Goal: Task Accomplishment & Management: Use online tool/utility

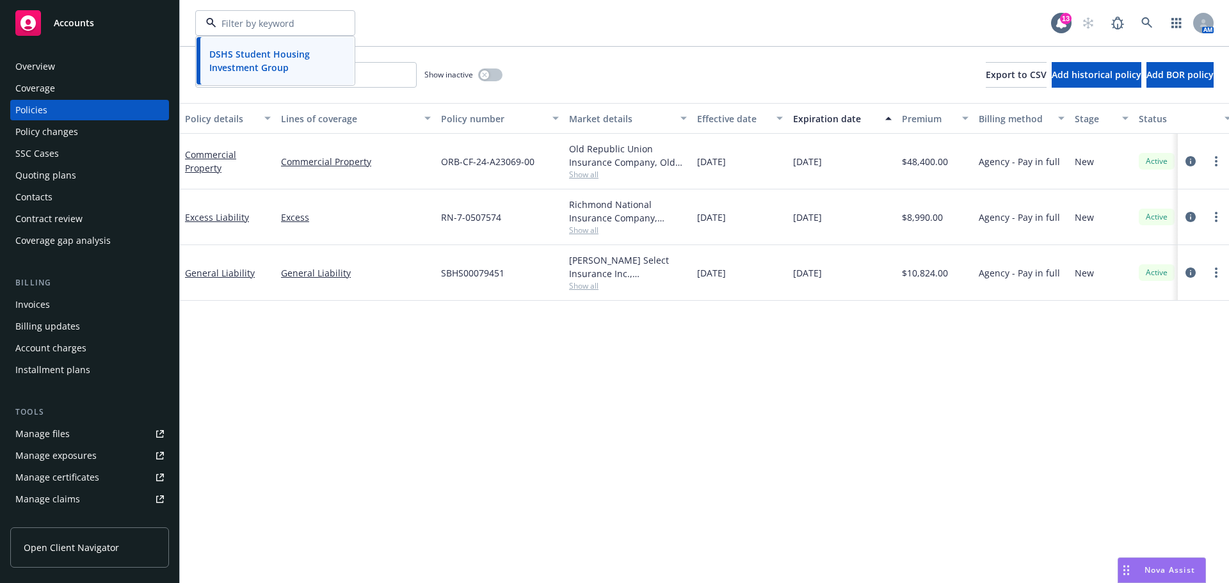
scroll to position [60, 0]
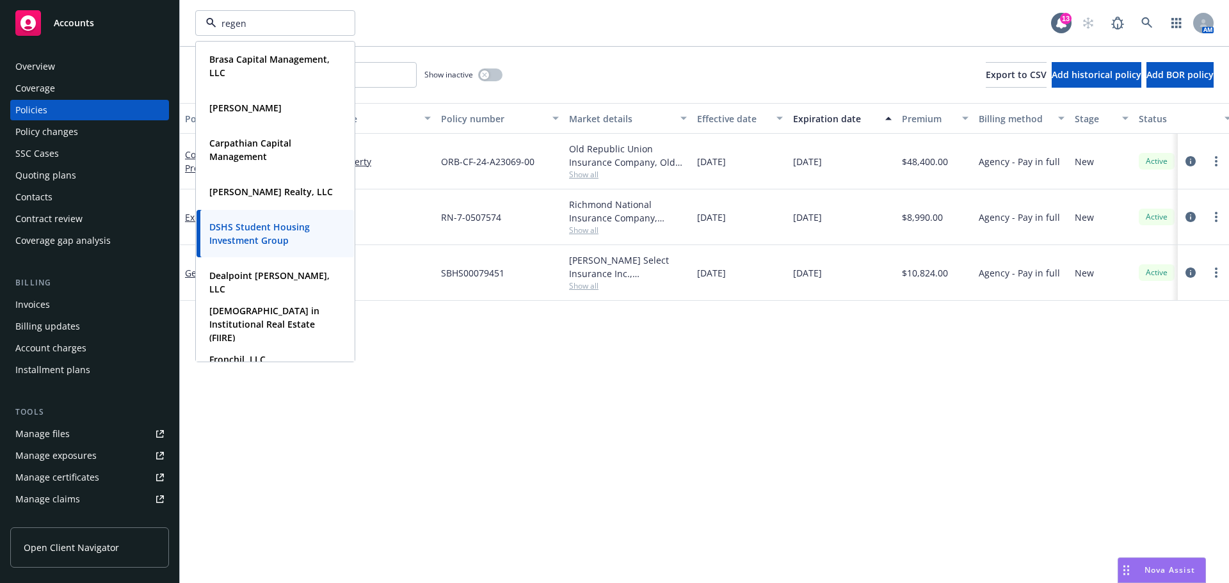
type input "regent"
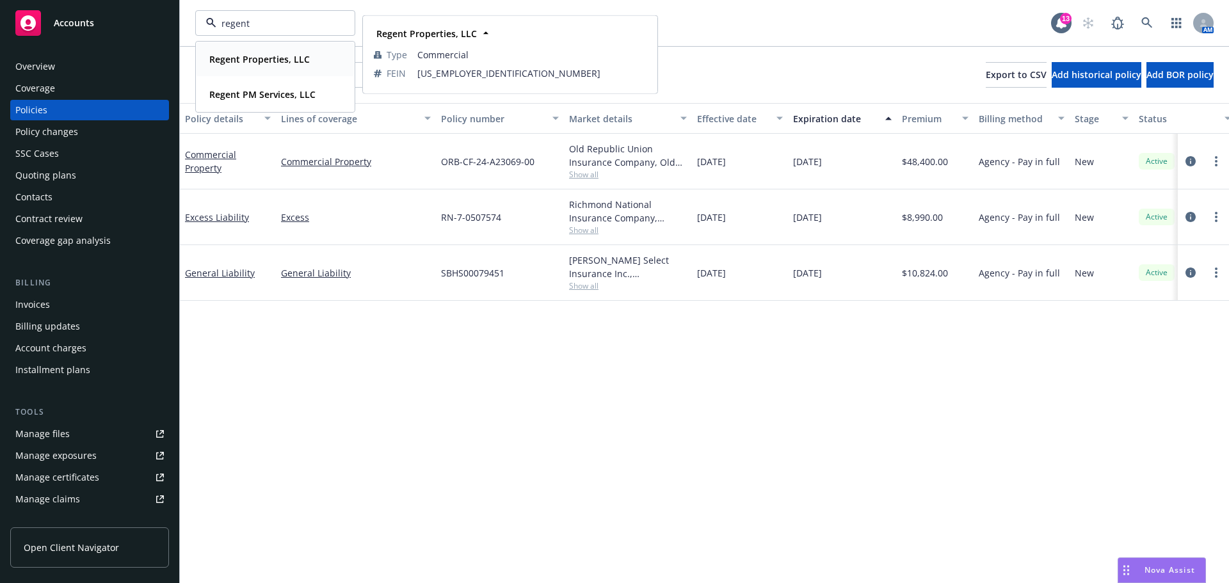
click at [235, 58] on strong "Regent Properties, LLC" at bounding box center [259, 59] width 100 height 12
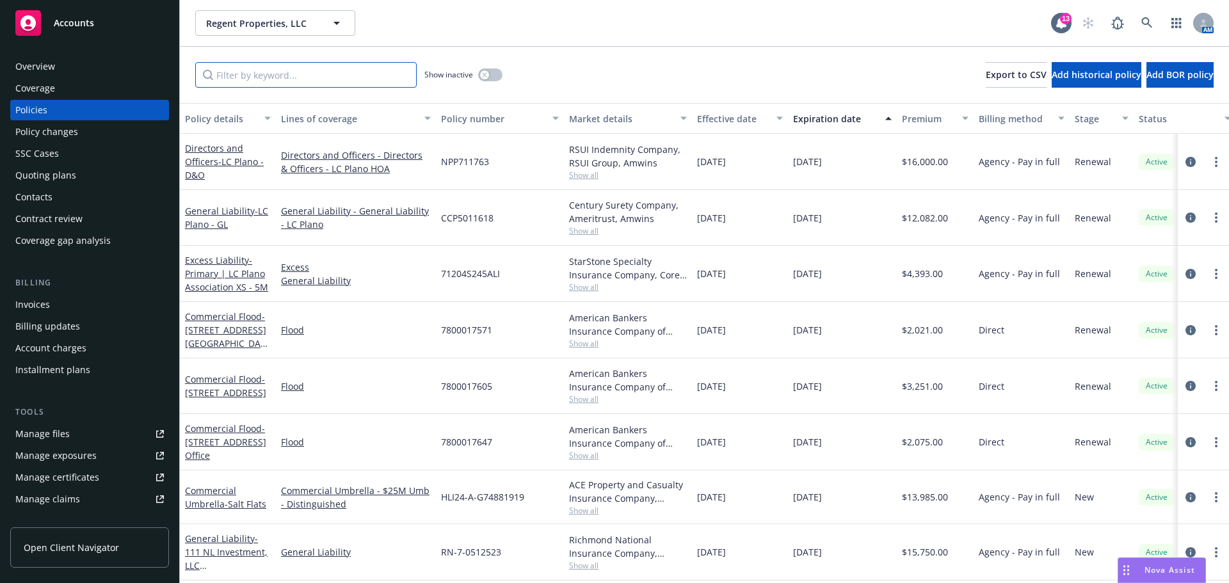
click at [308, 83] on input "Filter by keyword..." at bounding box center [305, 75] width 221 height 26
paste input "RN-7-0512523"
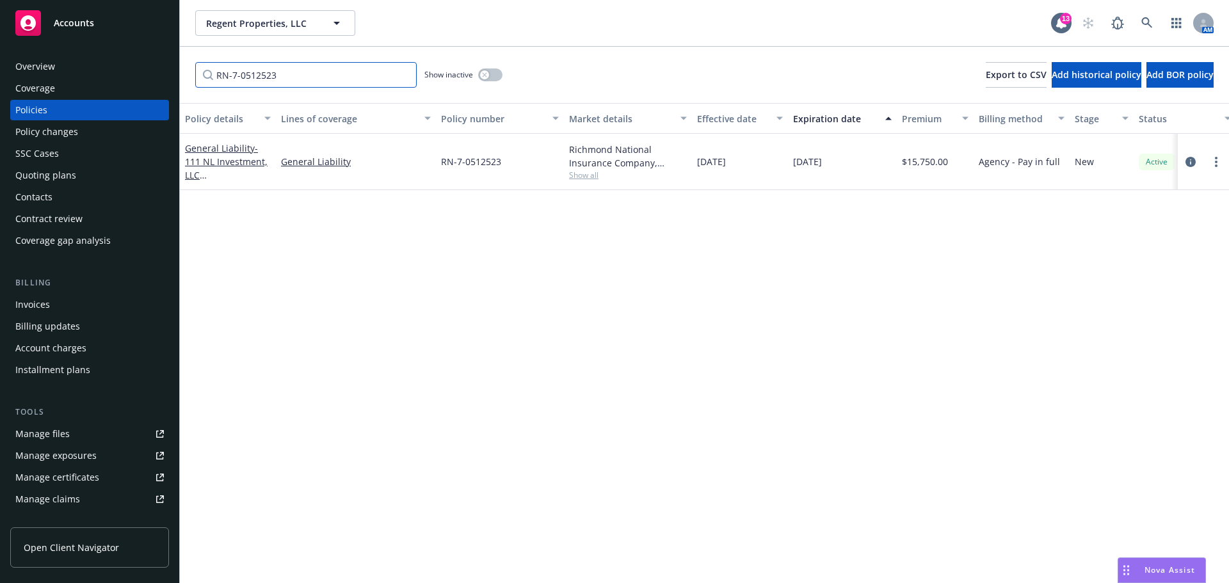
type input "RN-7-0512523"
drag, startPoint x: 299, startPoint y: 194, endPoint x: 347, endPoint y: 196, distance: 48.1
click at [299, 195] on div "Policy details Lines of coverage Policy number Market details Effective date Ex…" at bounding box center [704, 343] width 1049 height 480
click at [1187, 161] on icon "circleInformation" at bounding box center [1190, 162] width 10 height 10
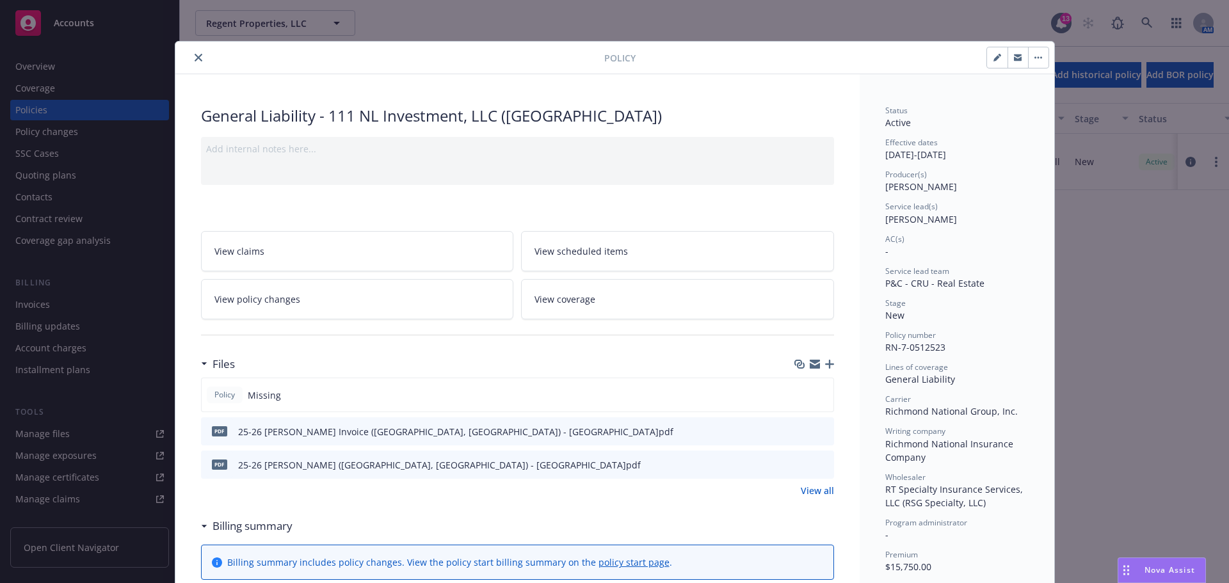
click at [195, 54] on icon "close" at bounding box center [199, 58] width 8 height 8
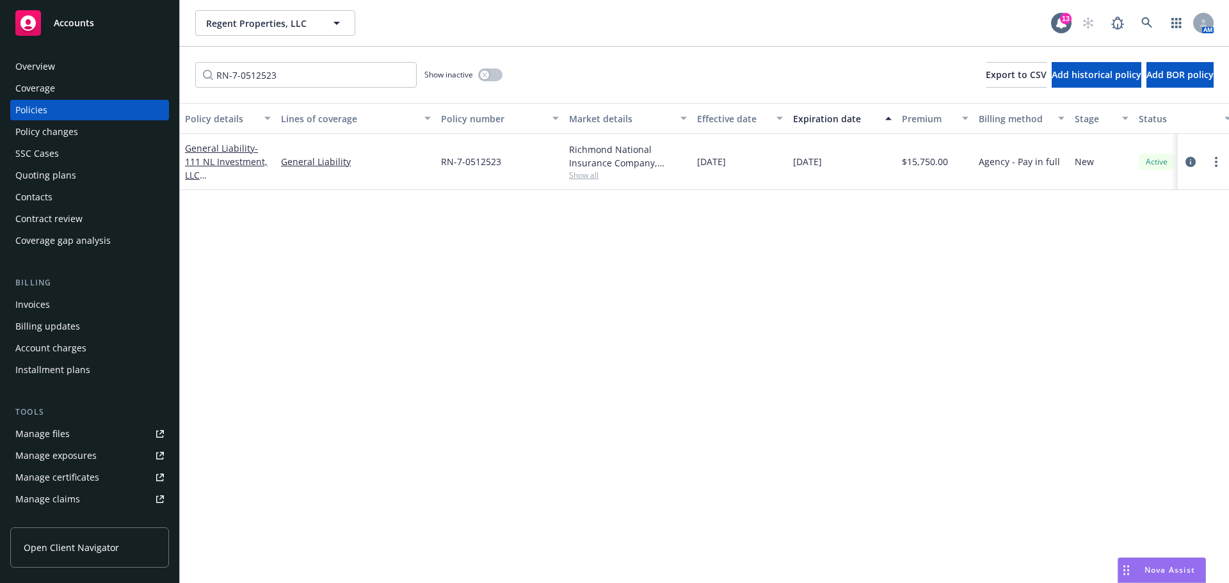
click at [50, 176] on div "Quoting plans" at bounding box center [45, 175] width 61 height 20
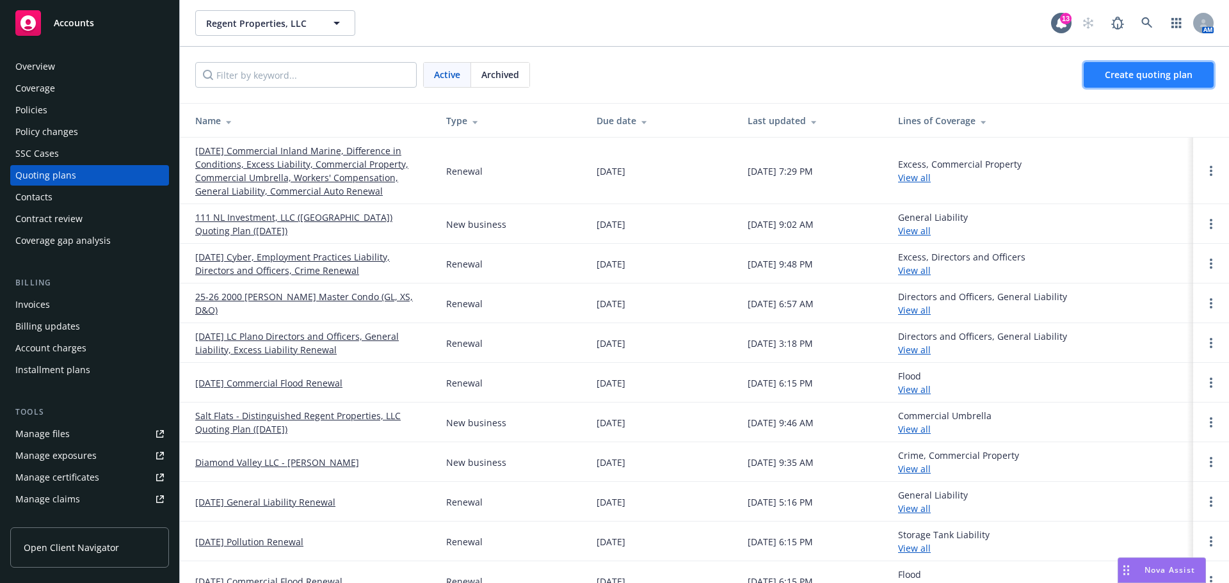
click at [1125, 70] on span "Create quoting plan" at bounding box center [1149, 74] width 88 height 12
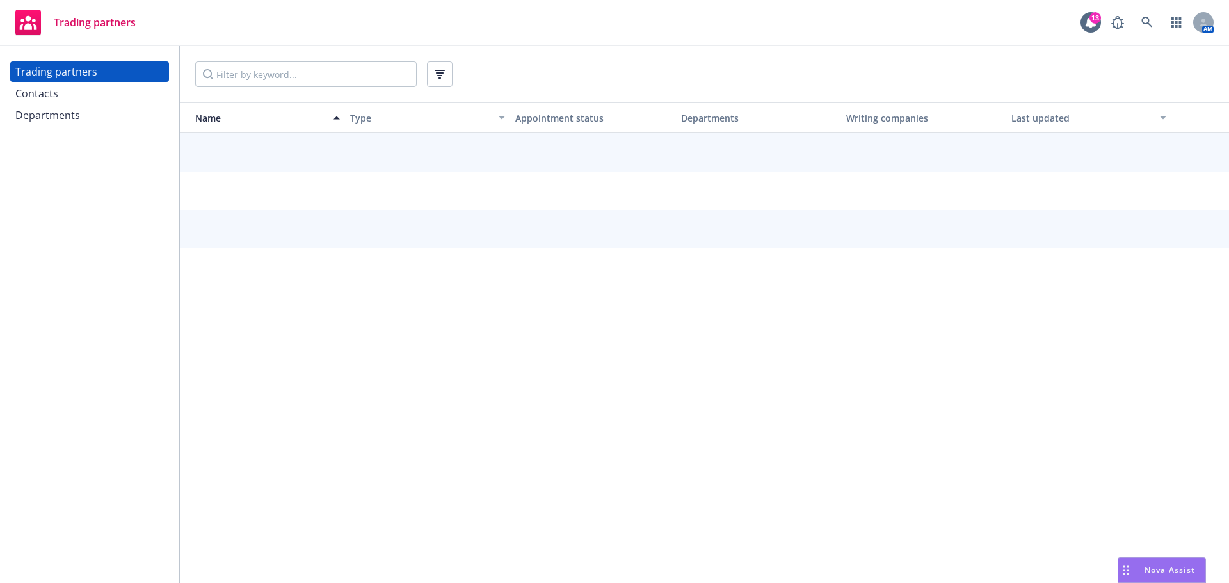
click at [39, 86] on div "Contacts" at bounding box center [36, 93] width 43 height 20
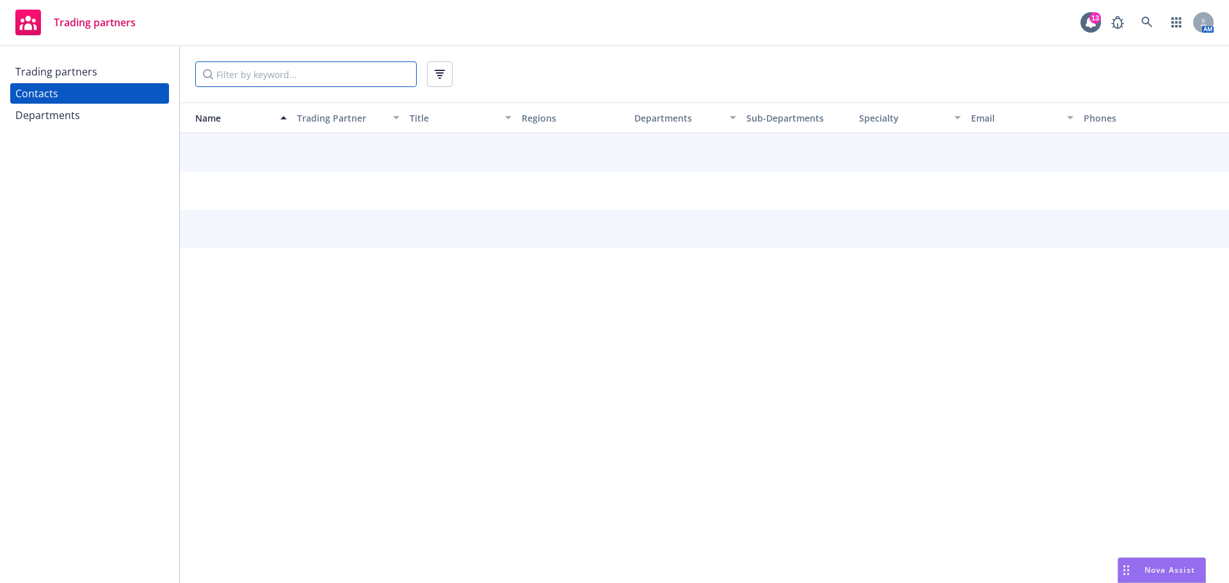
click at [269, 70] on input "Filter by keyword..." at bounding box center [305, 74] width 221 height 26
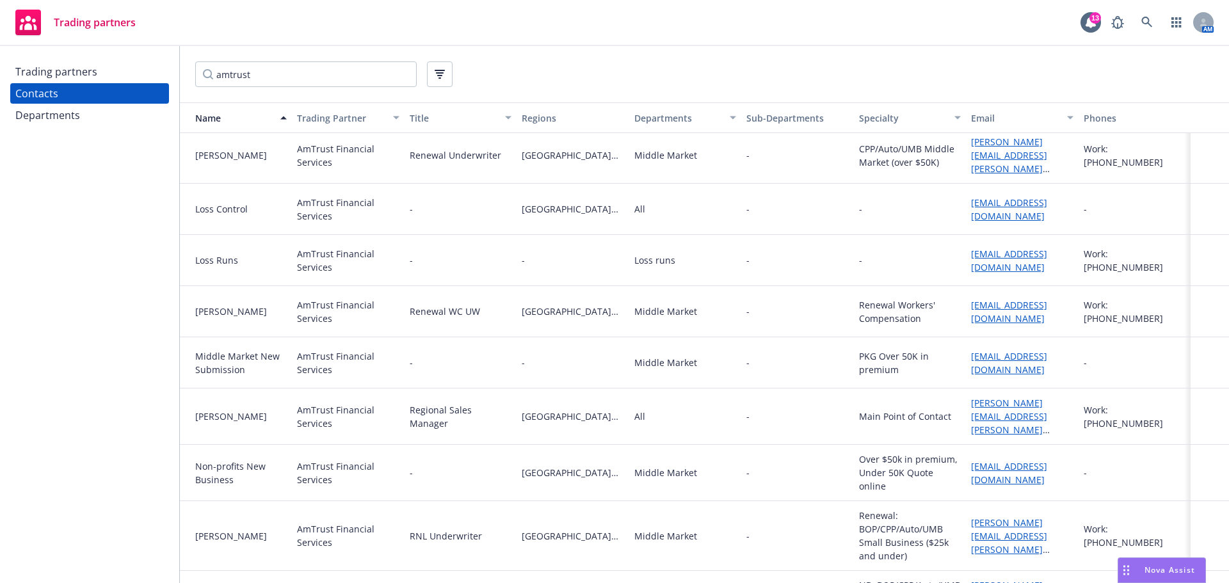
scroll to position [463, 0]
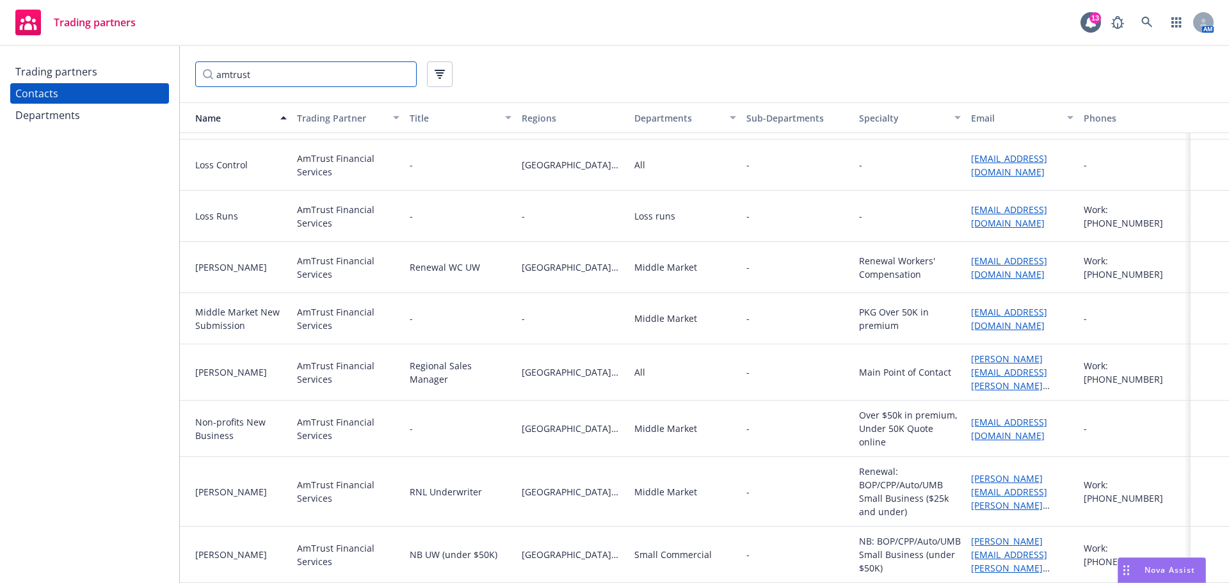
click at [333, 79] on input "amtrust" at bounding box center [305, 74] width 221 height 26
click at [321, 78] on input "amtrust" at bounding box center [305, 74] width 221 height 26
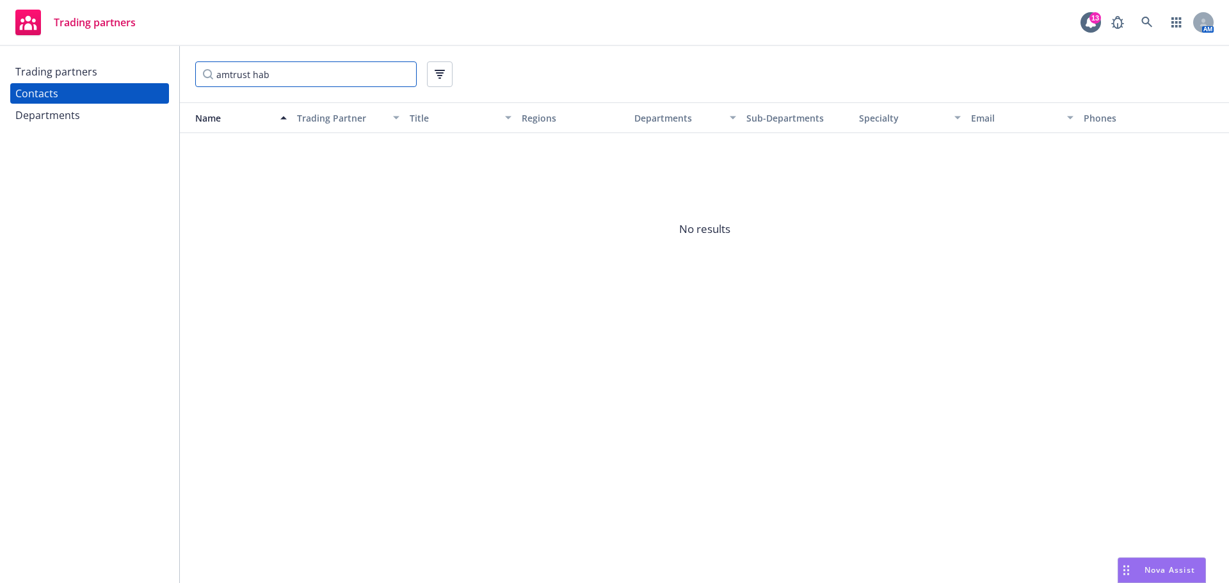
type input "amtrust hab"
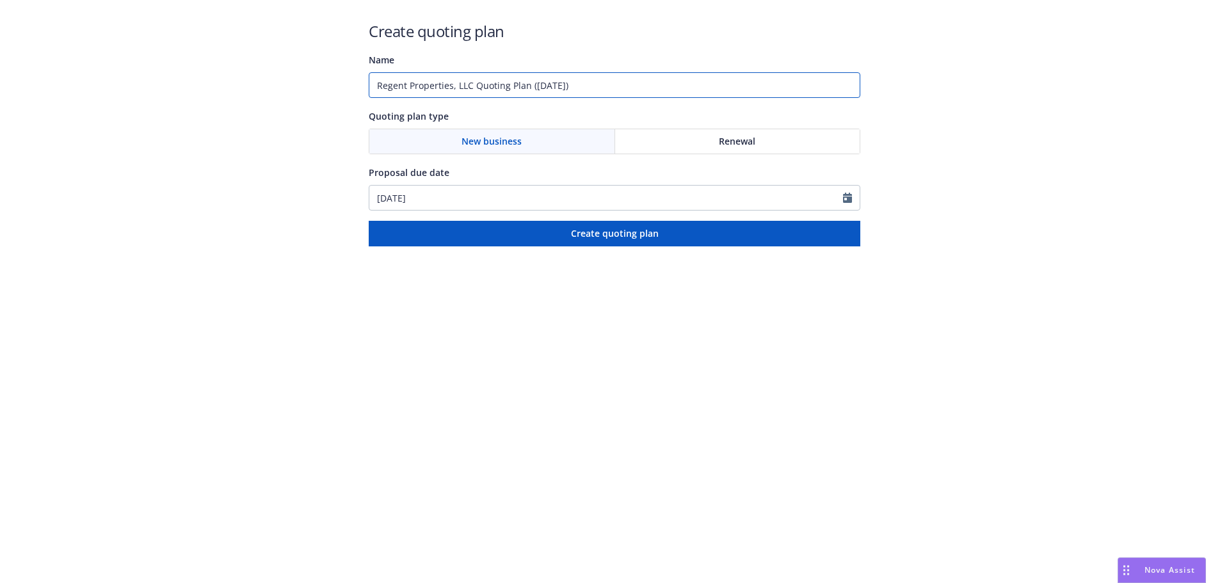
drag, startPoint x: 620, startPoint y: 82, endPoint x: -63, endPoint y: 31, distance: 684.7
click at [0, 31] on html "Create quoting plan Name Regent Properties, LLC Quoting Plan ([DATE]) Quoting p…" at bounding box center [614, 123] width 1229 height 246
click at [618, 86] on input "Regent Properties, LLC Quoting Plan ([DATE])" at bounding box center [615, 85] width 492 height 26
drag, startPoint x: 573, startPoint y: 87, endPoint x: 496, endPoint y: 90, distance: 76.8
click at [472, 92] on input "Regent Properties, LLC Quoting Plan ([DATE])" at bounding box center [615, 85] width 492 height 26
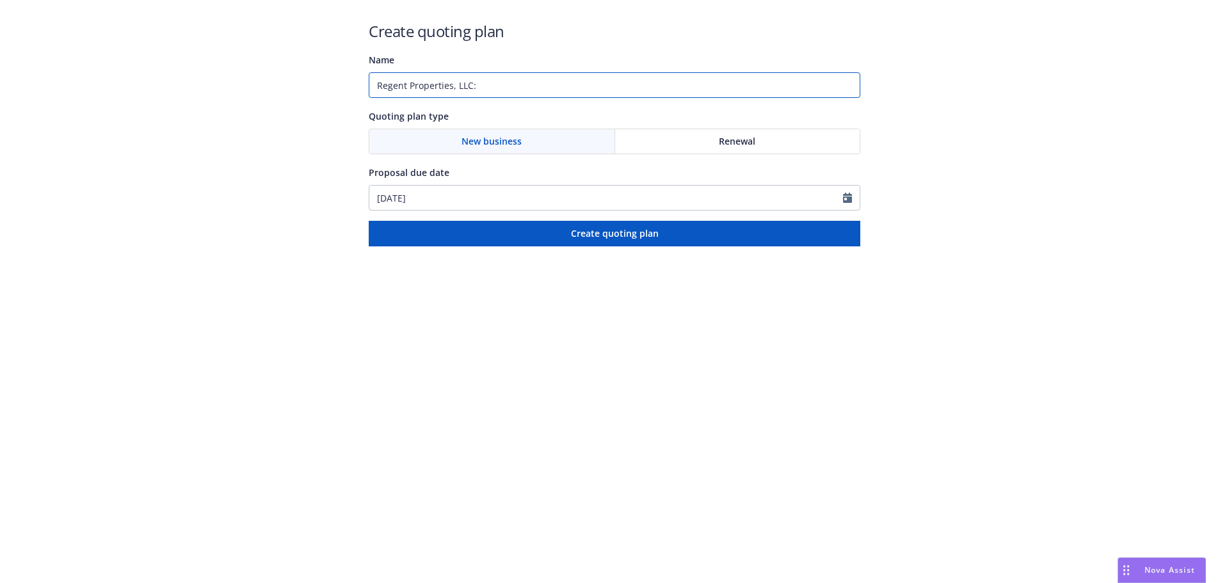
paste input "1121 La Cienega, Los Angeles, CA 90069"
type input "Regent Properties, LLC: 1121 La Cienega, Los Angeles, CA 90069 (Terraces at La …"
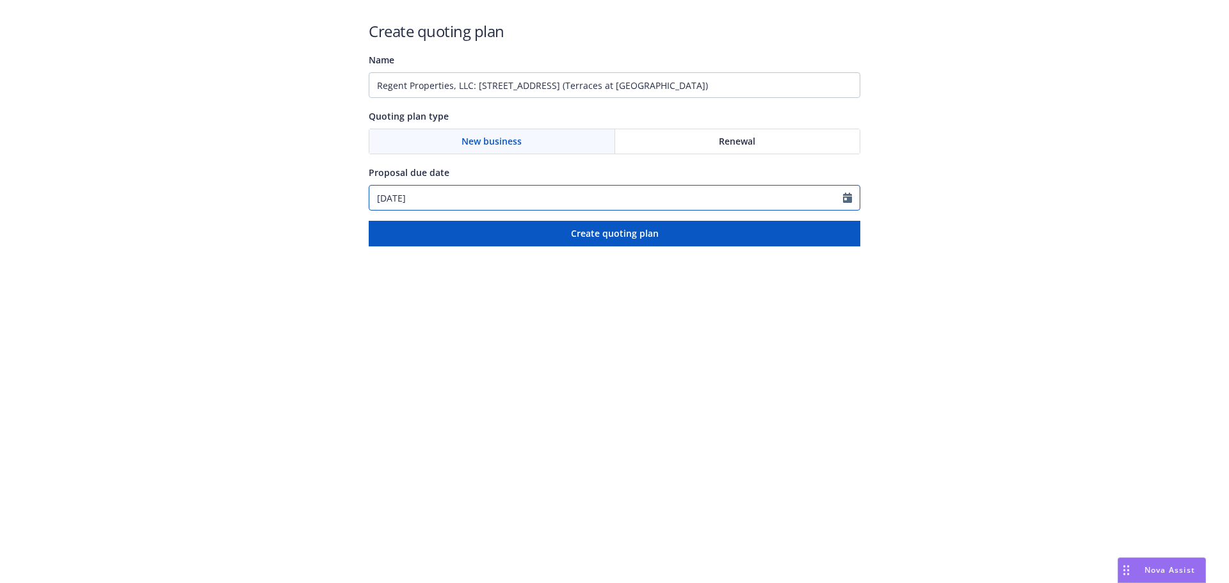
select select "8"
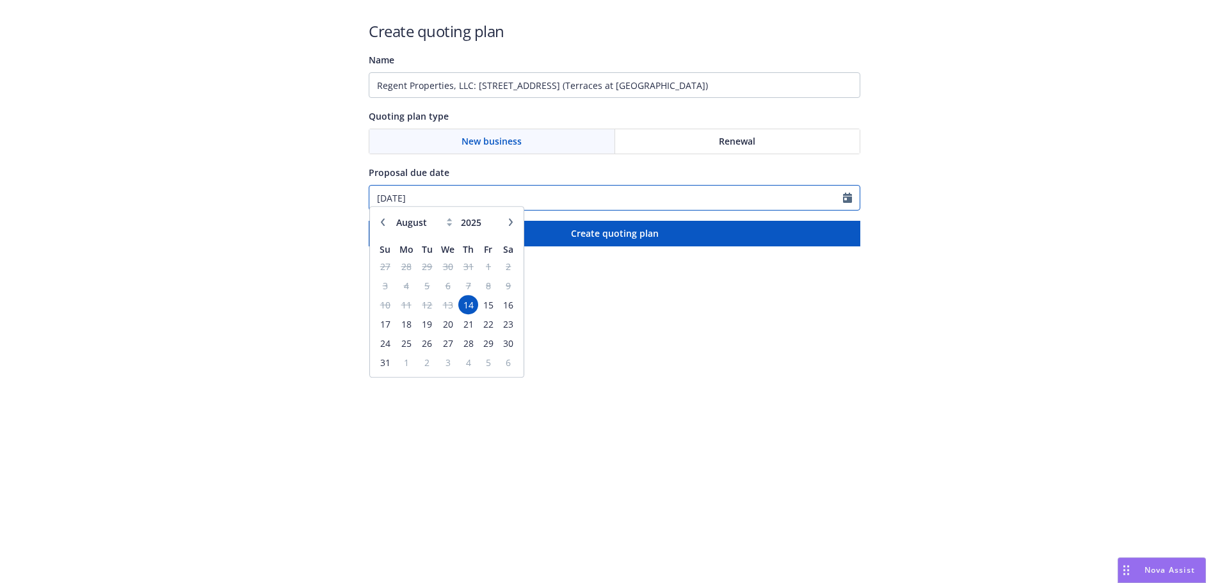
click at [529, 201] on input "08/14/2025" at bounding box center [606, 198] width 474 height 24
click at [410, 351] on span "25" at bounding box center [405, 350] width 19 height 16
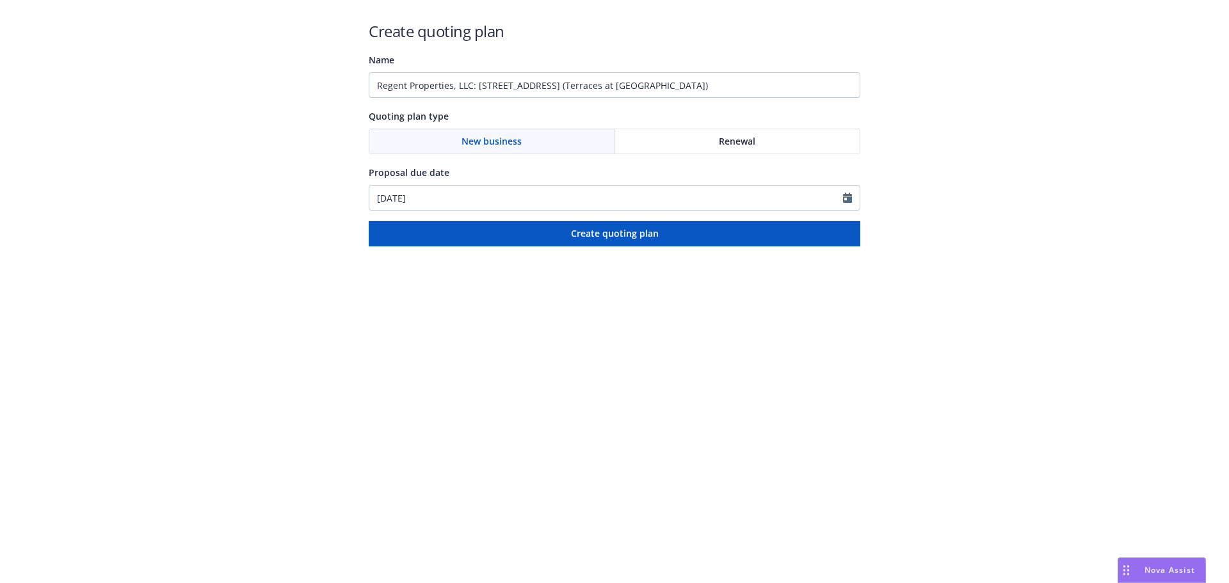
type input "08/25/2025"
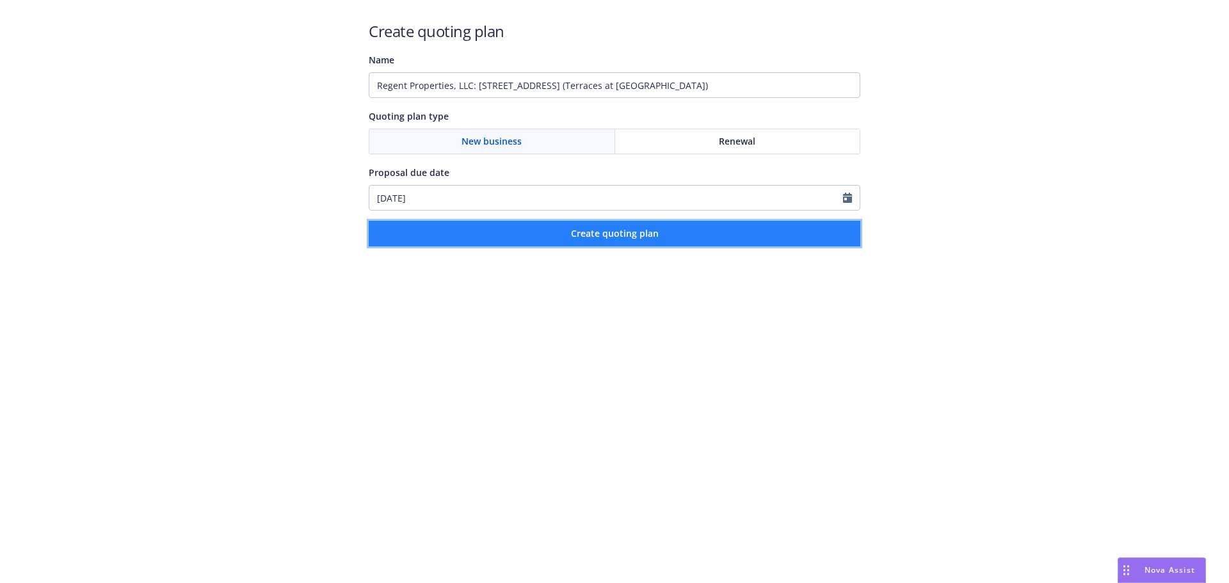
click at [637, 231] on span "Create quoting plan" at bounding box center [615, 233] width 88 height 12
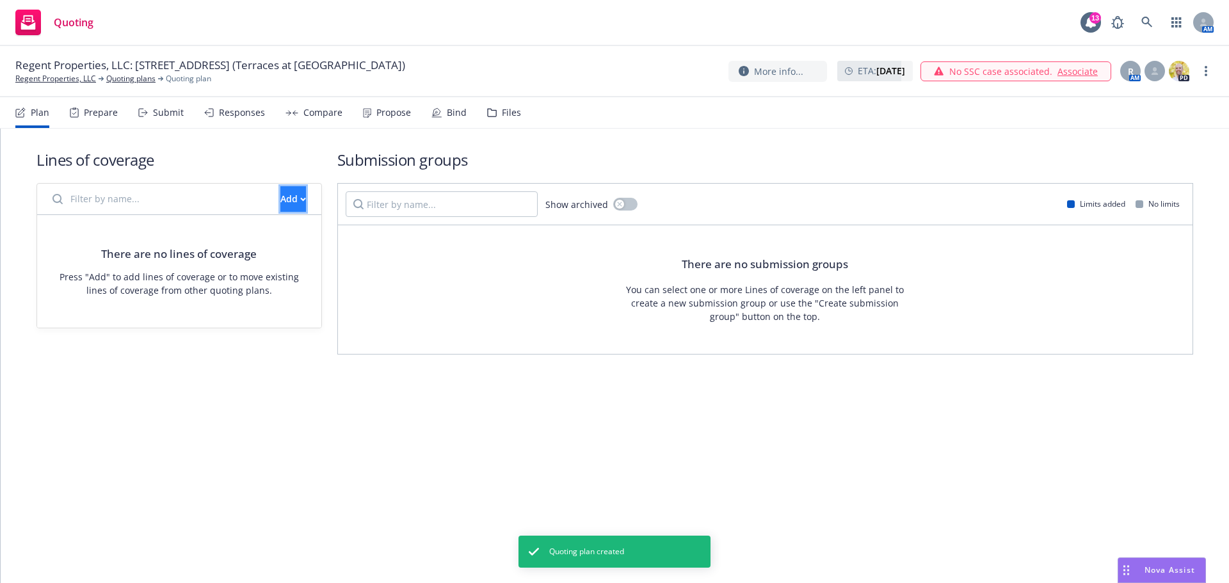
click at [291, 197] on button "Add" at bounding box center [293, 199] width 26 height 26
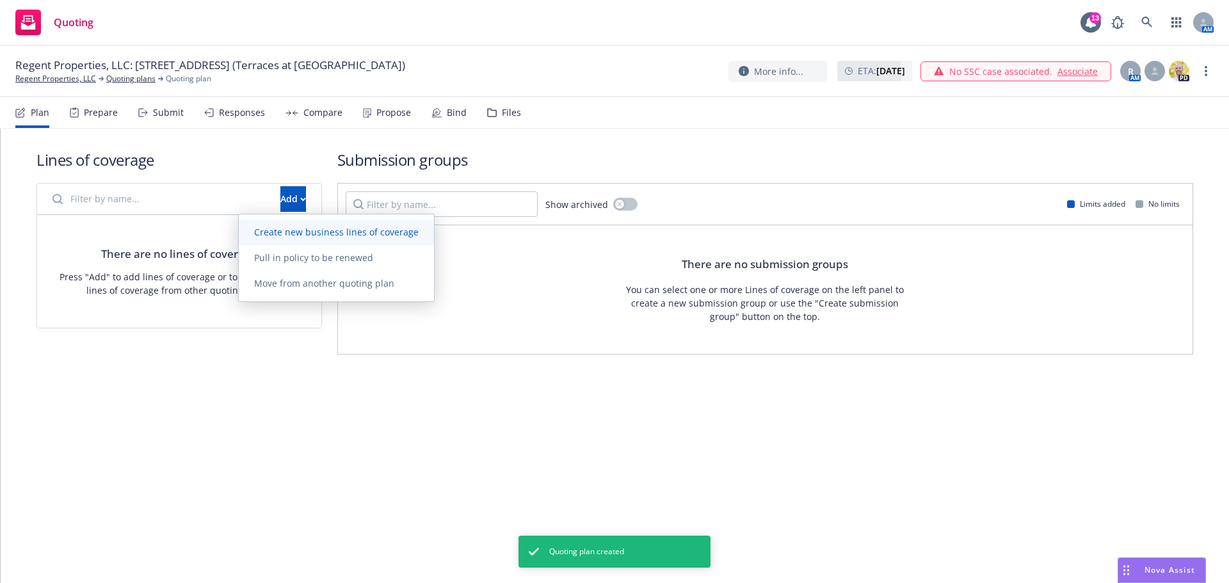
click at [289, 226] on span "Create new business lines of coverage" at bounding box center [336, 232] width 195 height 12
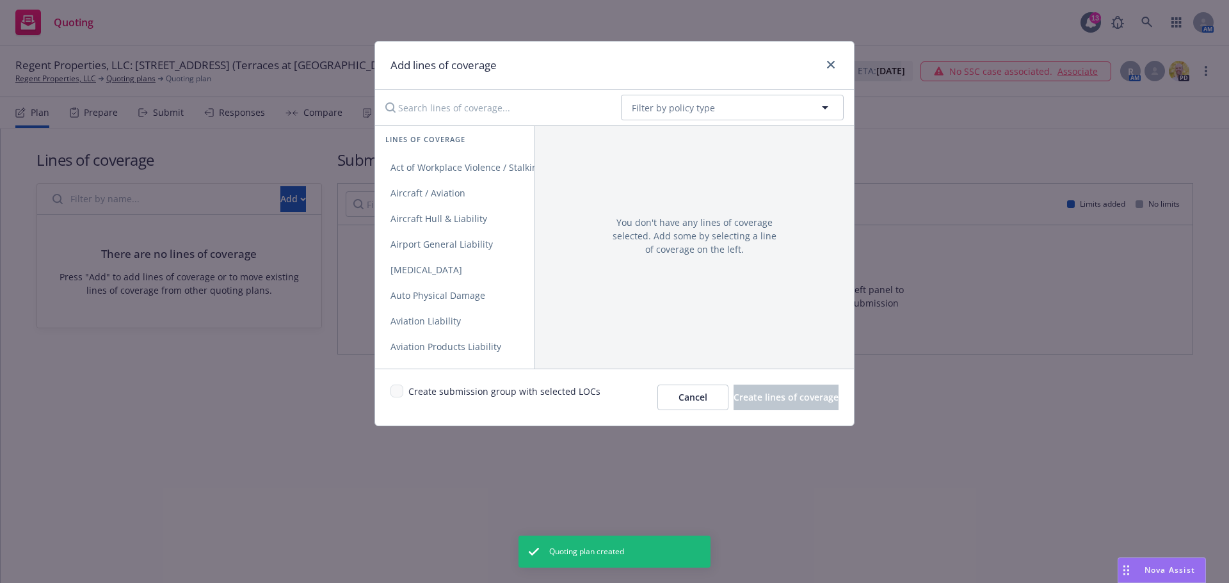
click at [502, 108] on input "Search lines of coverage..." at bounding box center [494, 108] width 233 height 26
type input "g"
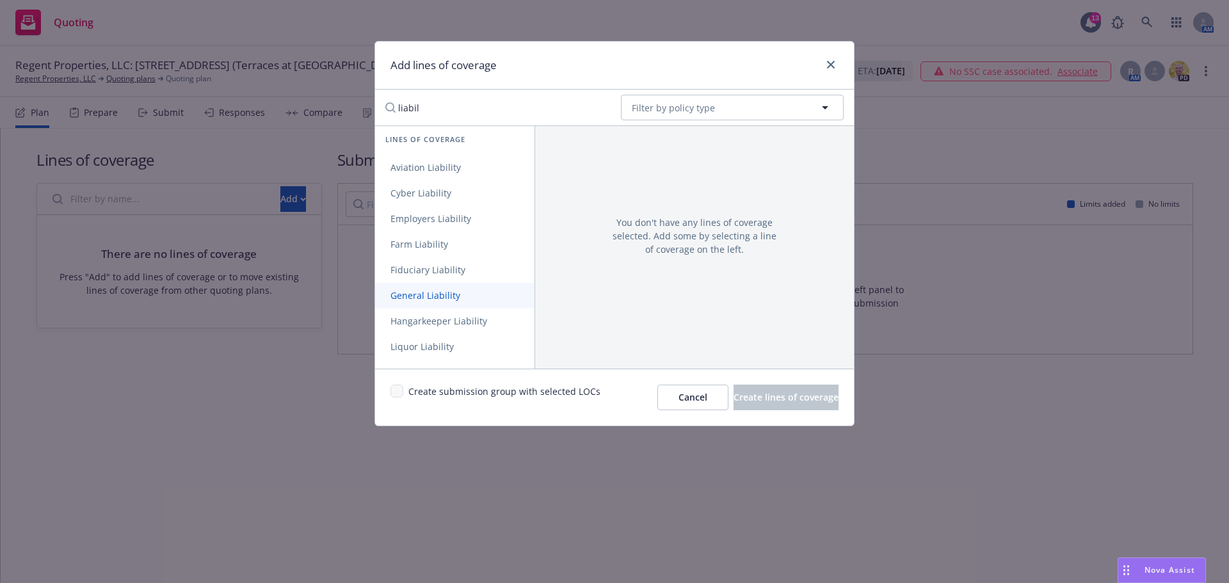
click at [450, 286] on link "General Liability" at bounding box center [546, 296] width 343 height 26
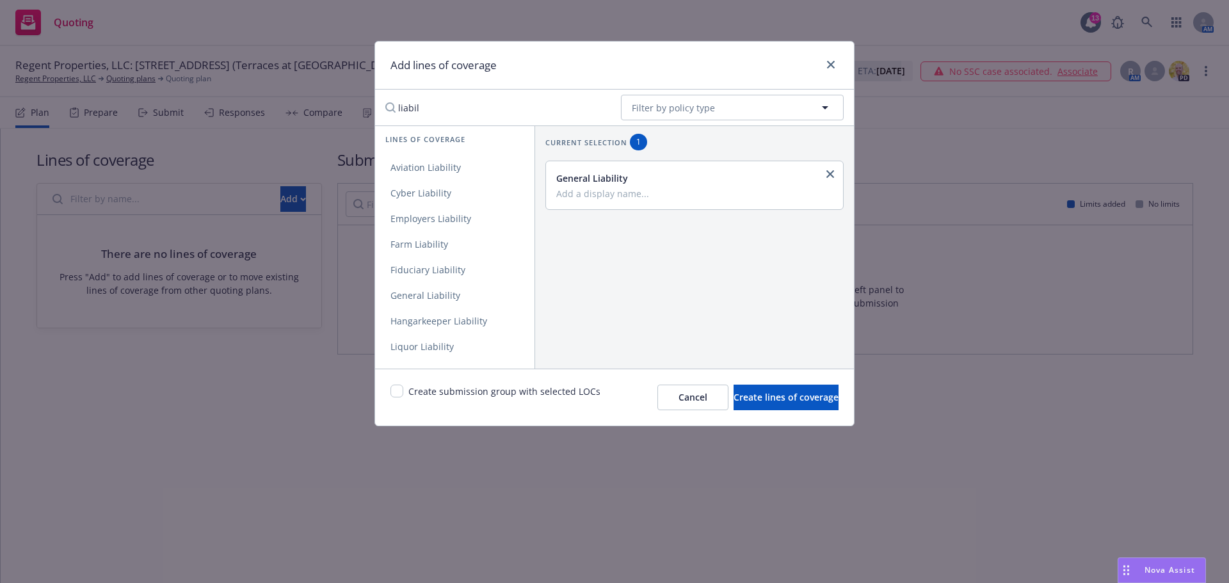
drag, startPoint x: 519, startPoint y: 108, endPoint x: 241, endPoint y: 115, distance: 278.5
click at [241, 115] on div "Add lines of coverage liabil No readable name Filter by policy type Lines of co…" at bounding box center [614, 291] width 1229 height 583
type input "property"
click at [470, 179] on link "Commercial Property" at bounding box center [481, 168] width 212 height 26
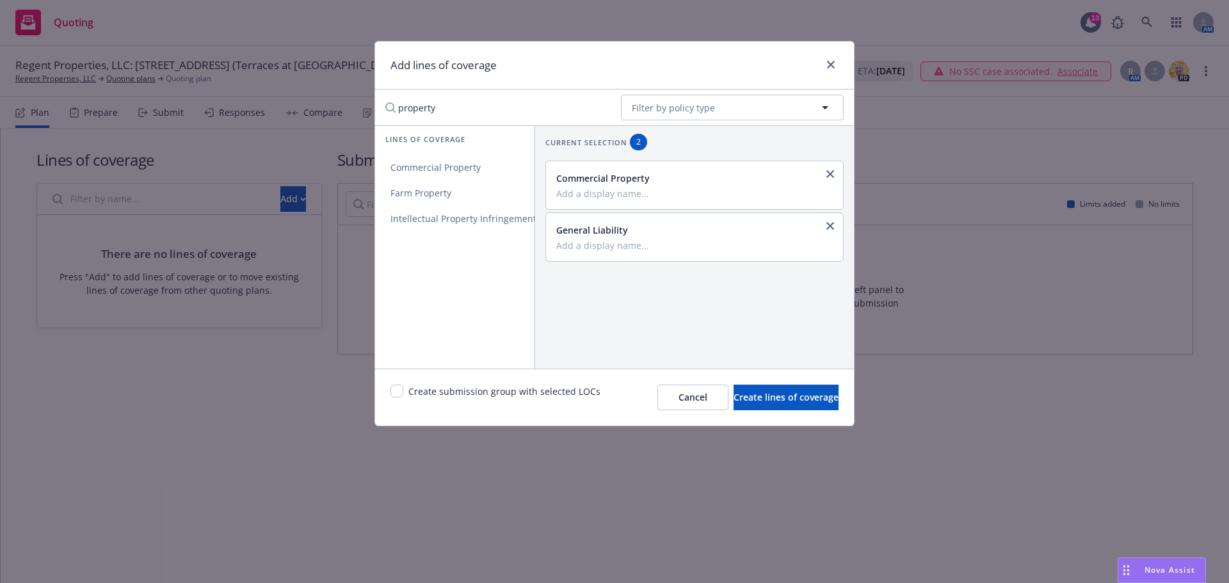
click at [559, 394] on span "Create submission group with selected LOCs" at bounding box center [504, 398] width 192 height 26
click at [406, 390] on div "Create submission group with selected LOCs" at bounding box center [495, 398] width 210 height 26
click at [393, 390] on input "checkbox" at bounding box center [396, 391] width 13 height 13
checkbox input "true"
click at [750, 401] on span "Create lines of coverage" at bounding box center [785, 397] width 105 height 12
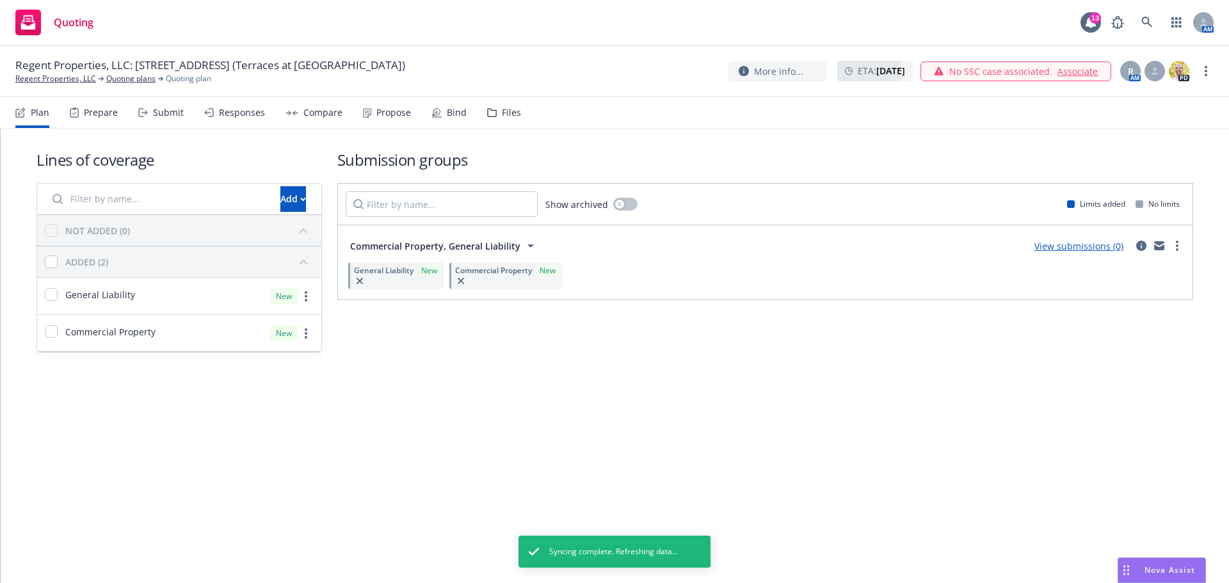
click at [485, 248] on span "Commercial Property, General Liability" at bounding box center [435, 245] width 170 height 13
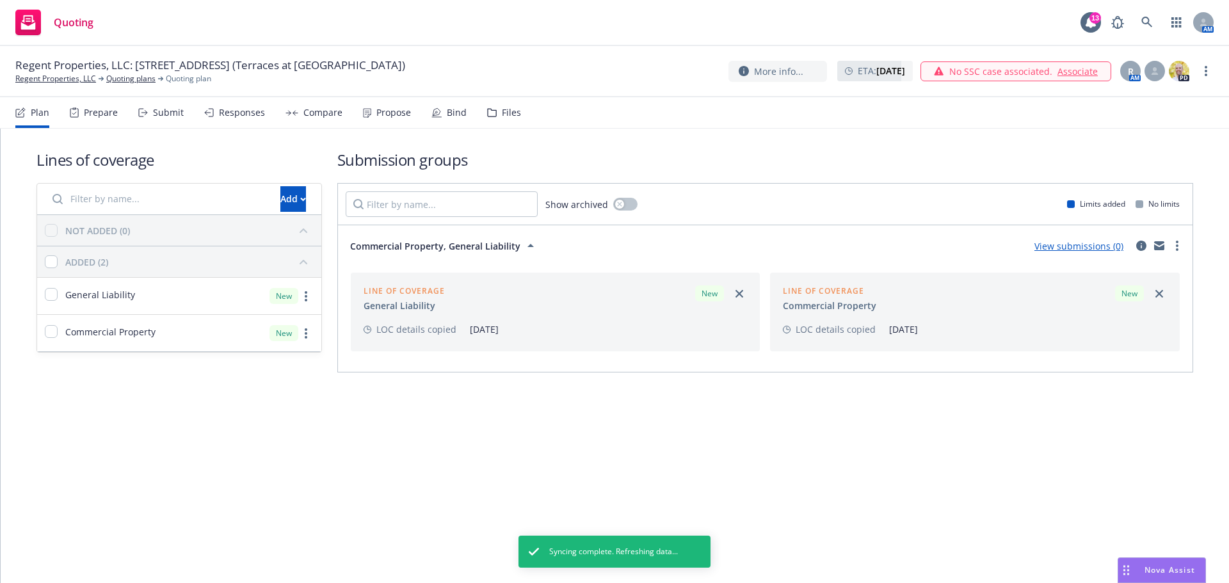
click at [499, 413] on div "Lines of coverage Add NOT ADDED (0) ADDED (2) General Liability New Commercial …" at bounding box center [615, 279] width 1228 height 300
click at [523, 245] on icon at bounding box center [530, 245] width 15 height 15
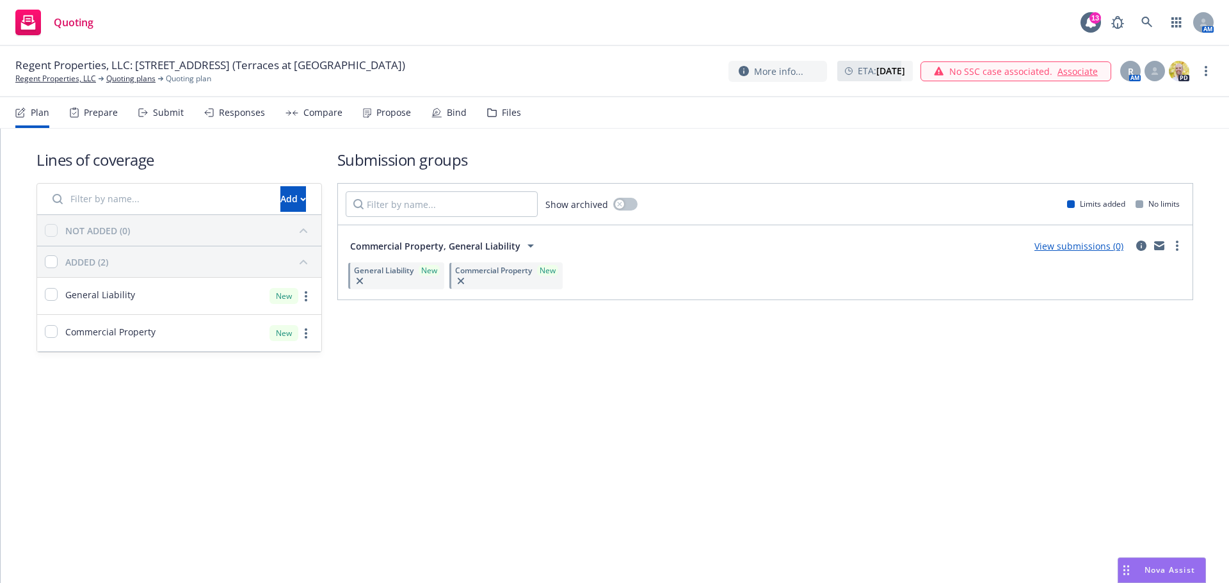
click at [1082, 247] on link "View submissions (0)" at bounding box center [1078, 246] width 89 height 12
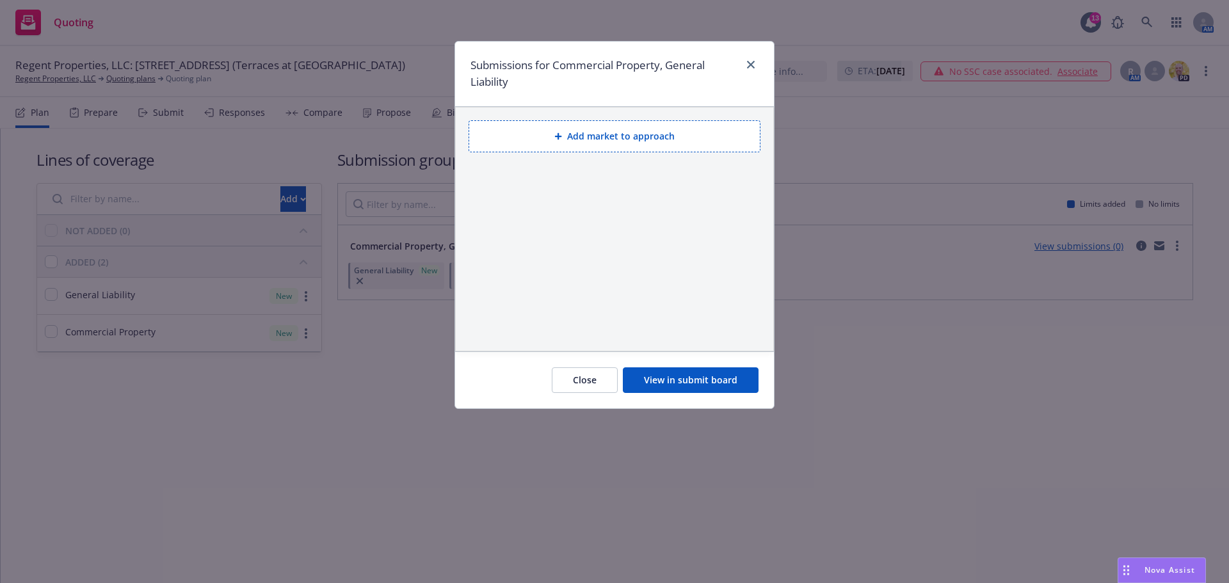
click at [723, 143] on button "Add market to approach" at bounding box center [614, 136] width 292 height 32
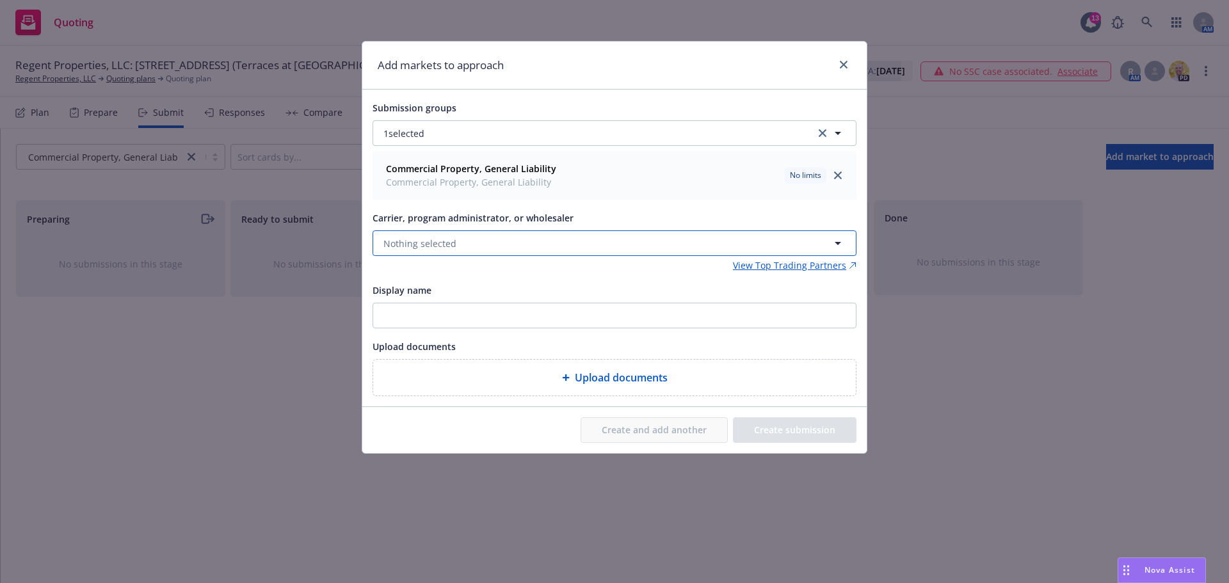
click at [508, 244] on button "Nothing selected" at bounding box center [614, 243] width 484 height 26
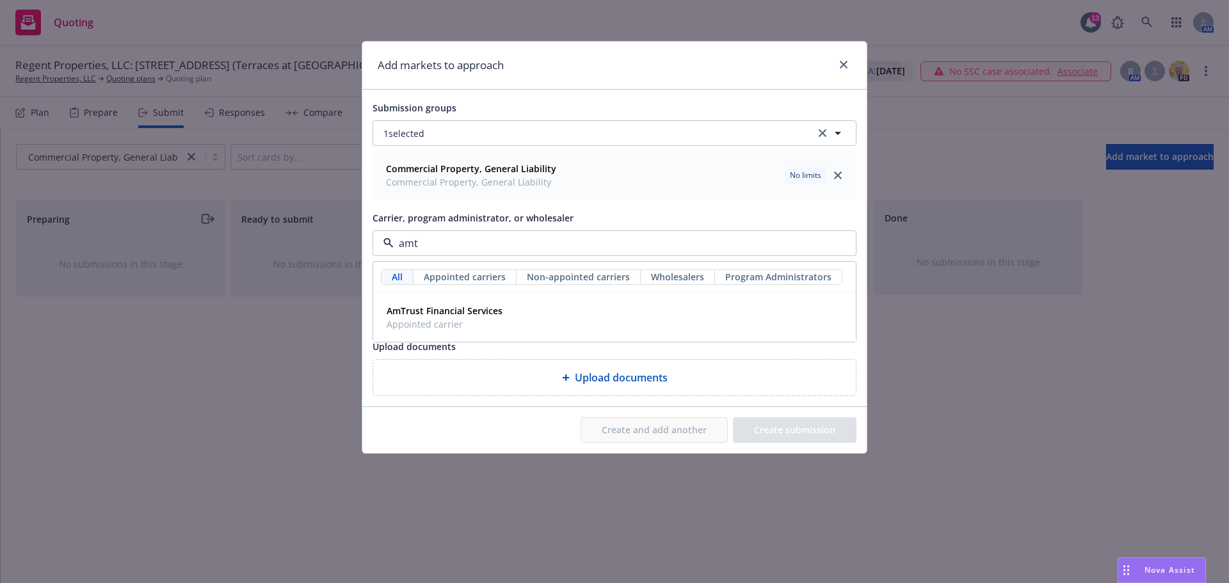
type input "amtr"
click at [480, 320] on span "Appointed carrier" at bounding box center [445, 323] width 116 height 13
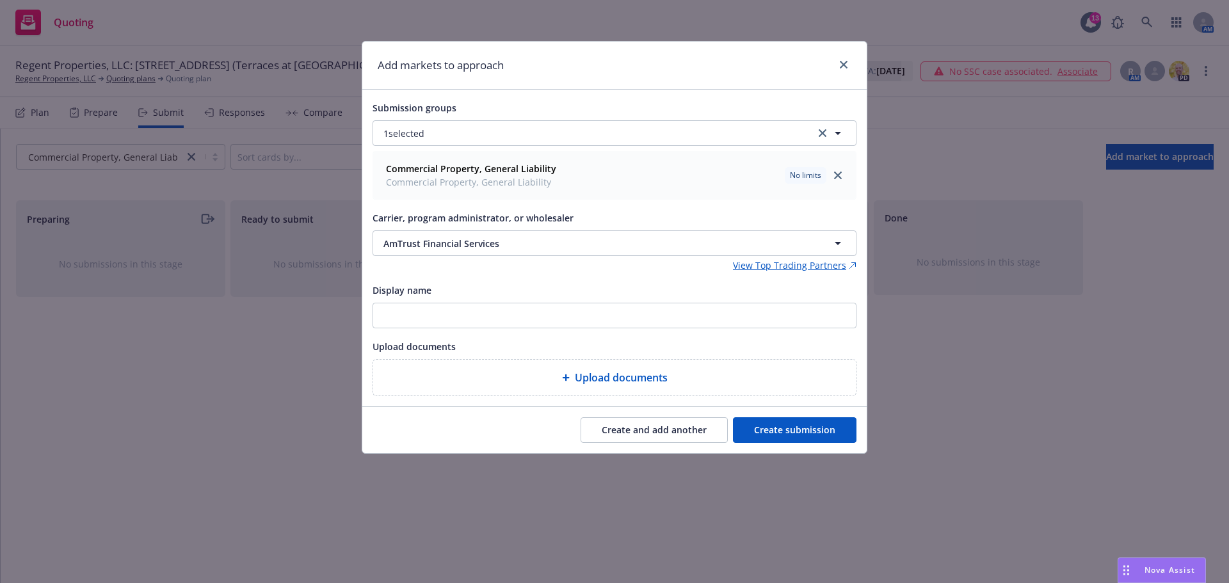
click at [660, 429] on button "Create and add another" at bounding box center [653, 430] width 147 height 26
click at [477, 251] on button "Nothing selected" at bounding box center [614, 243] width 484 height 26
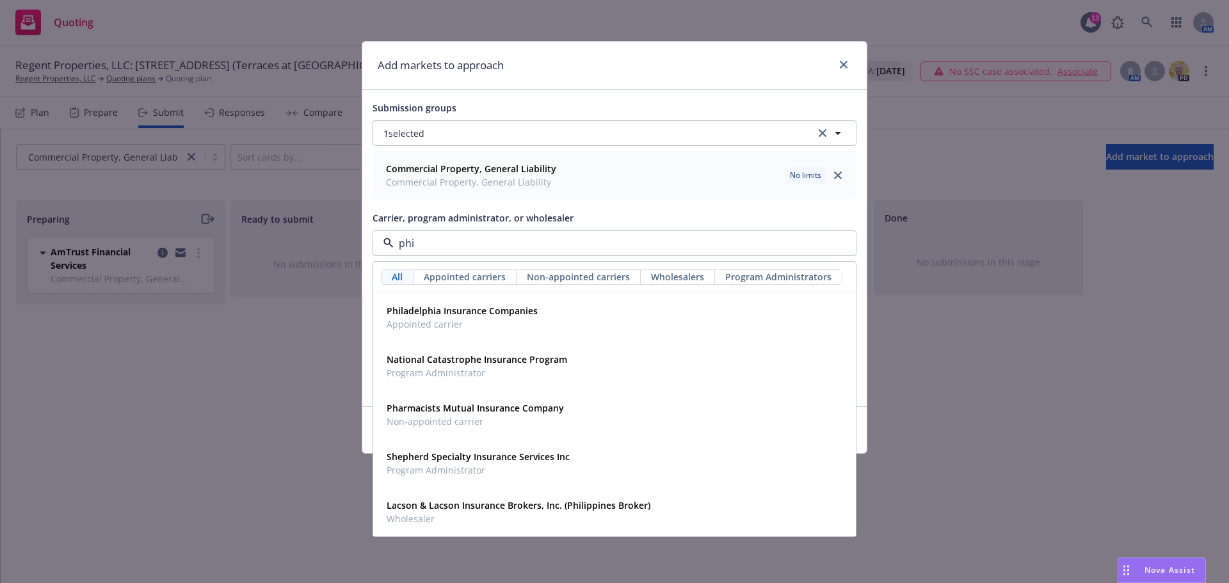
type input "phil"
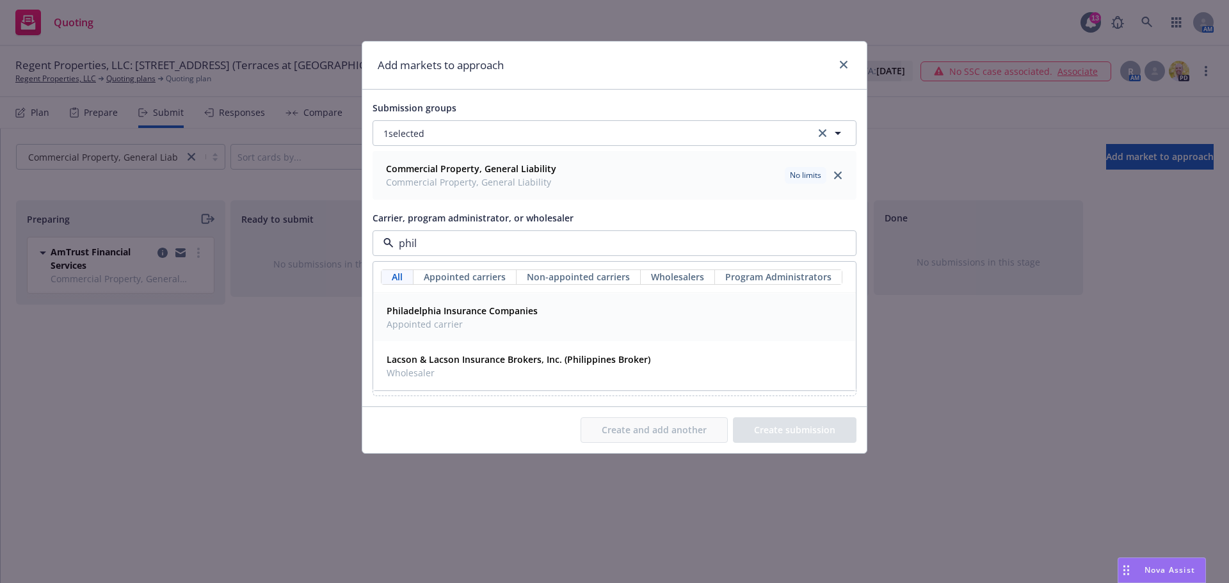
click at [467, 305] on strong "Philadelphia Insurance Companies" at bounding box center [462, 311] width 151 height 12
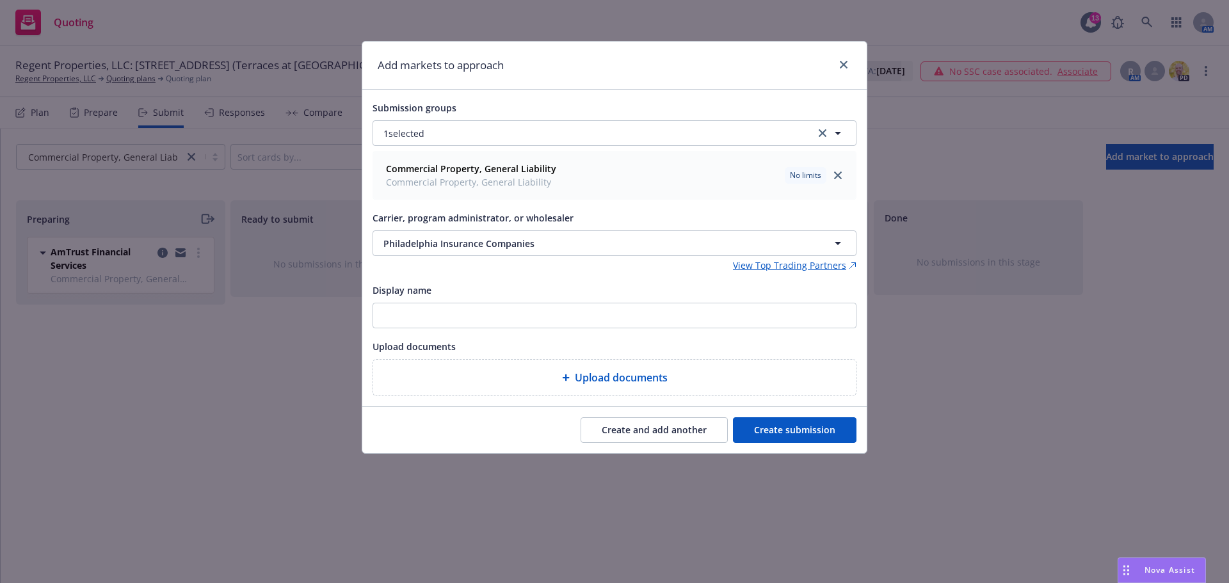
click at [675, 432] on button "Create and add another" at bounding box center [653, 430] width 147 height 26
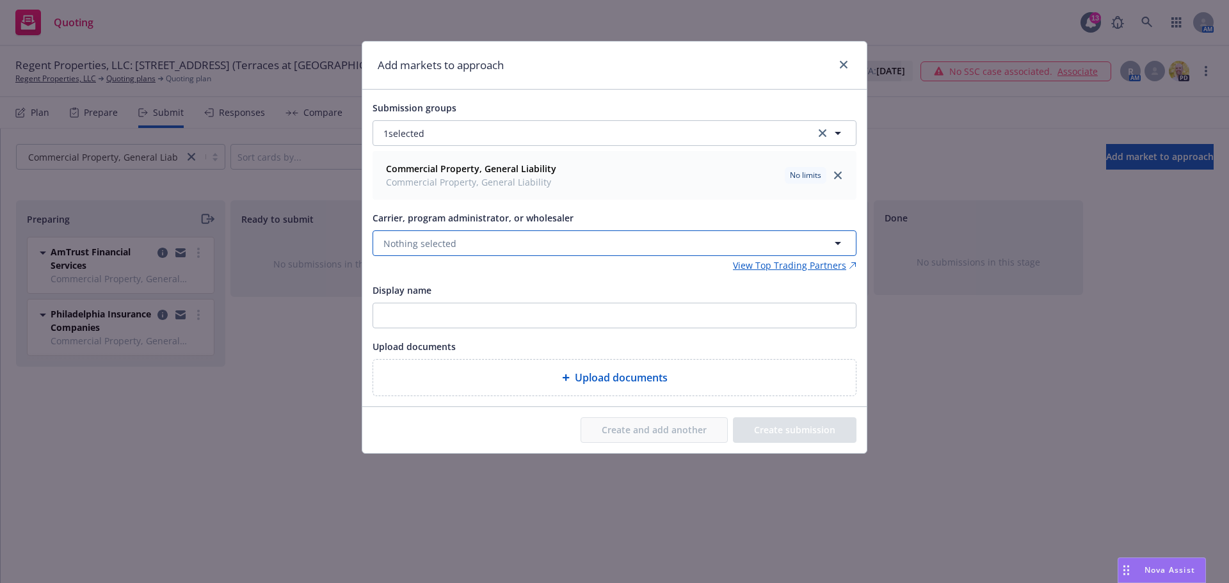
click at [478, 242] on button "Nothing selected" at bounding box center [614, 243] width 484 height 26
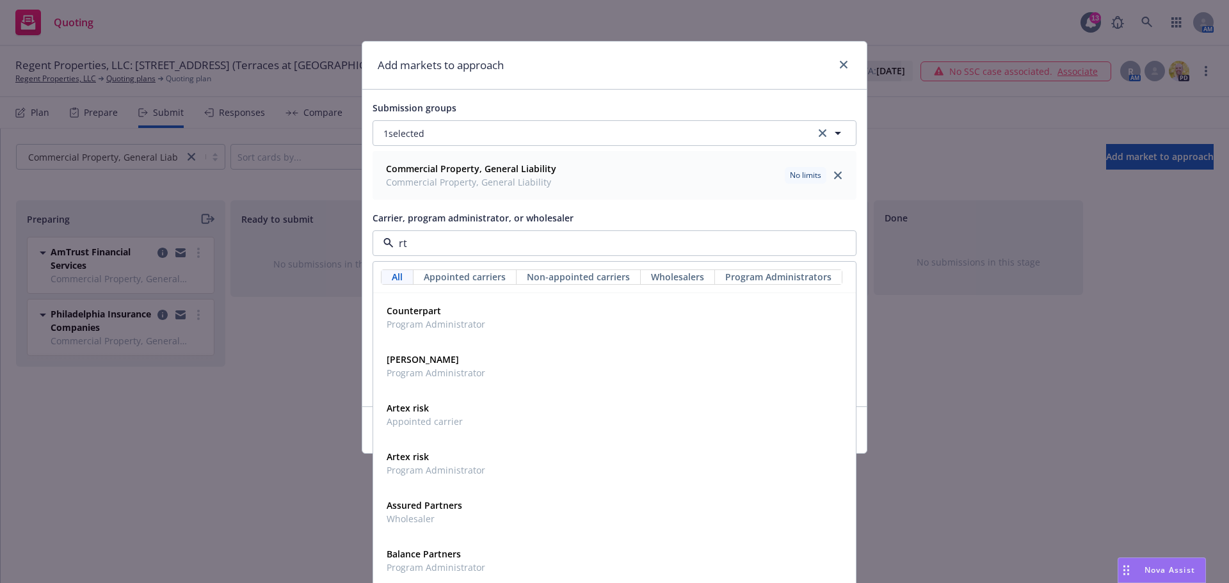
type input "rt"
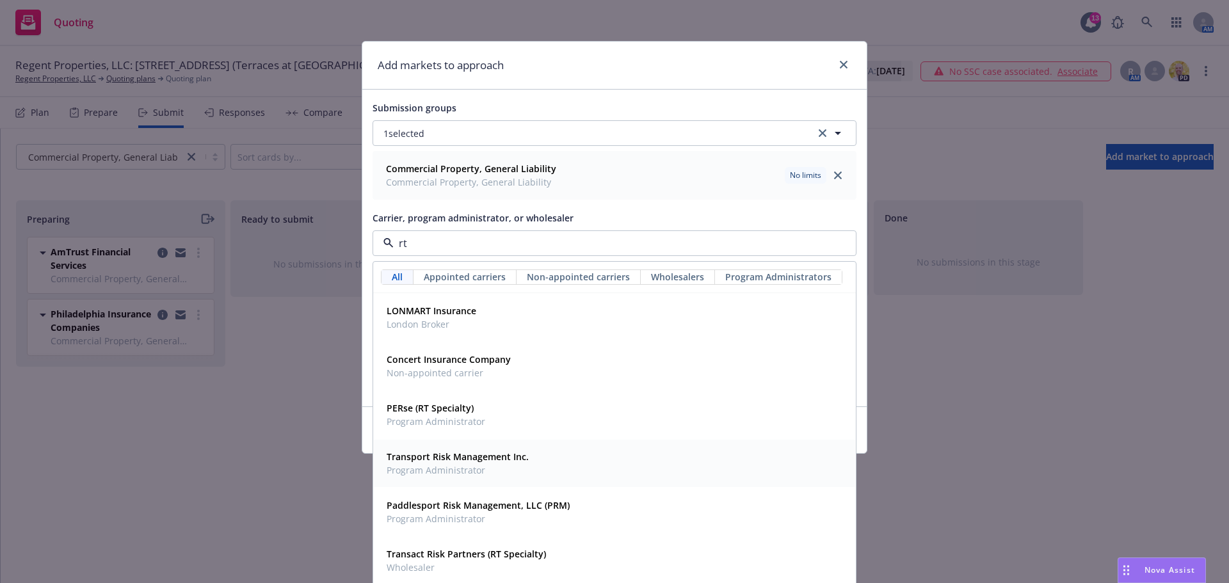
scroll to position [118, 0]
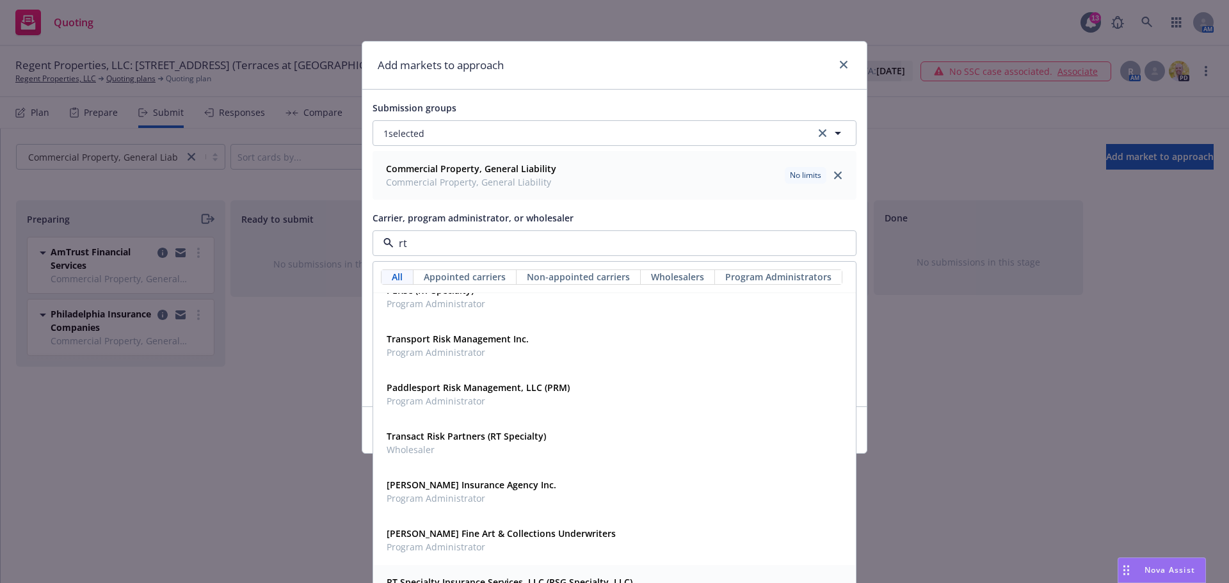
click at [522, 578] on strong "RT Specialty Insurance Services, LLC (RSG Specialty, LLC)" at bounding box center [510, 582] width 246 height 12
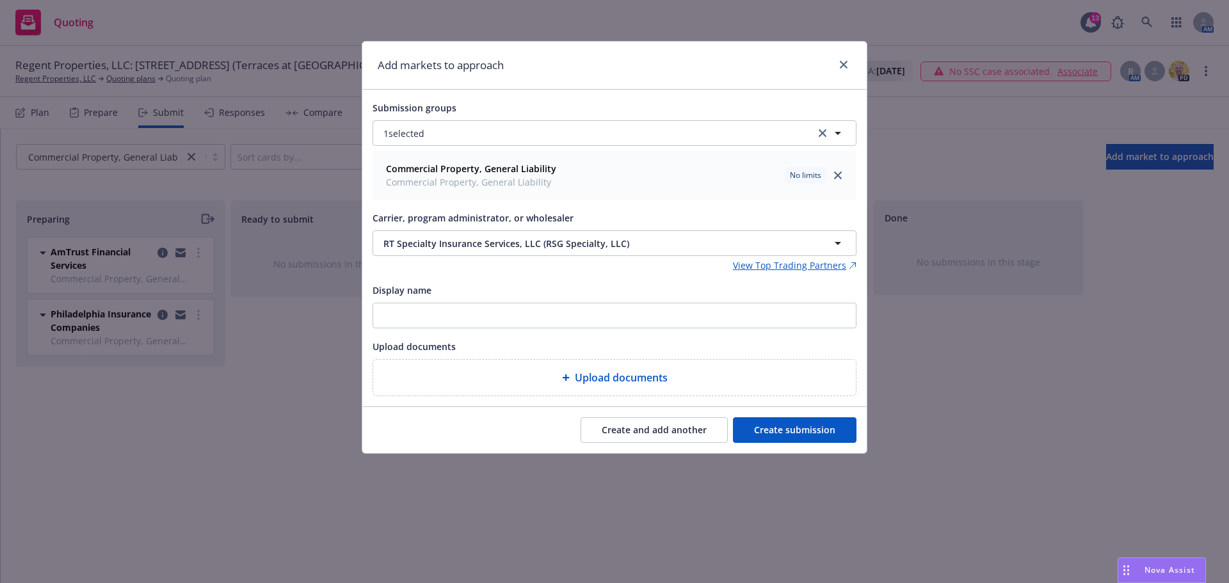
click at [700, 425] on button "Create and add another" at bounding box center [653, 430] width 147 height 26
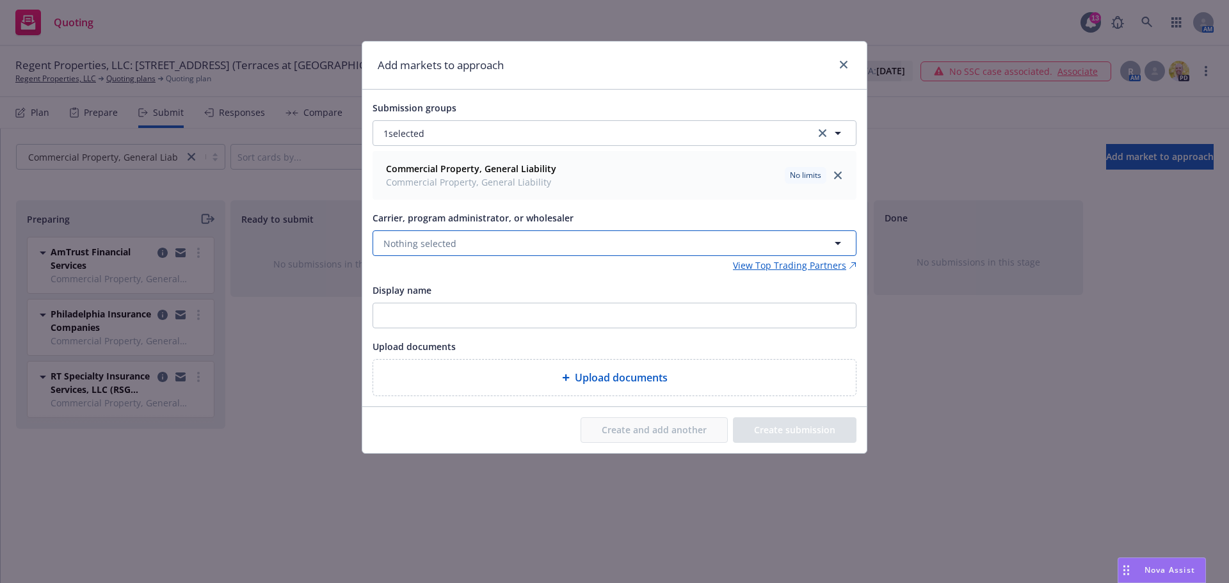
click at [451, 244] on span "Nothing selected" at bounding box center [419, 243] width 73 height 13
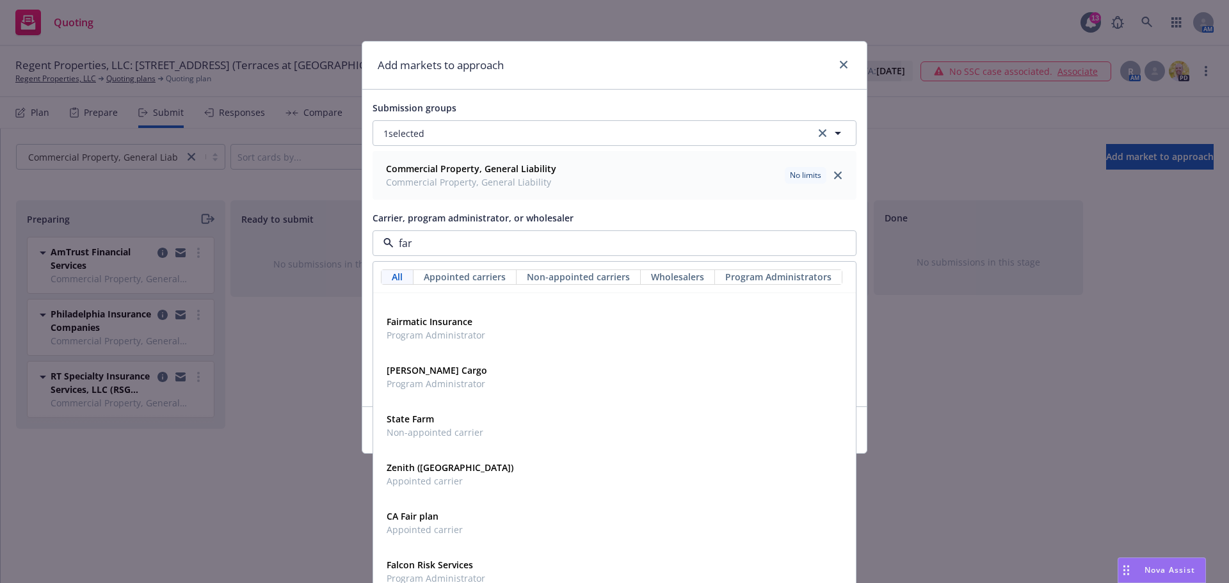
scroll to position [0, 0]
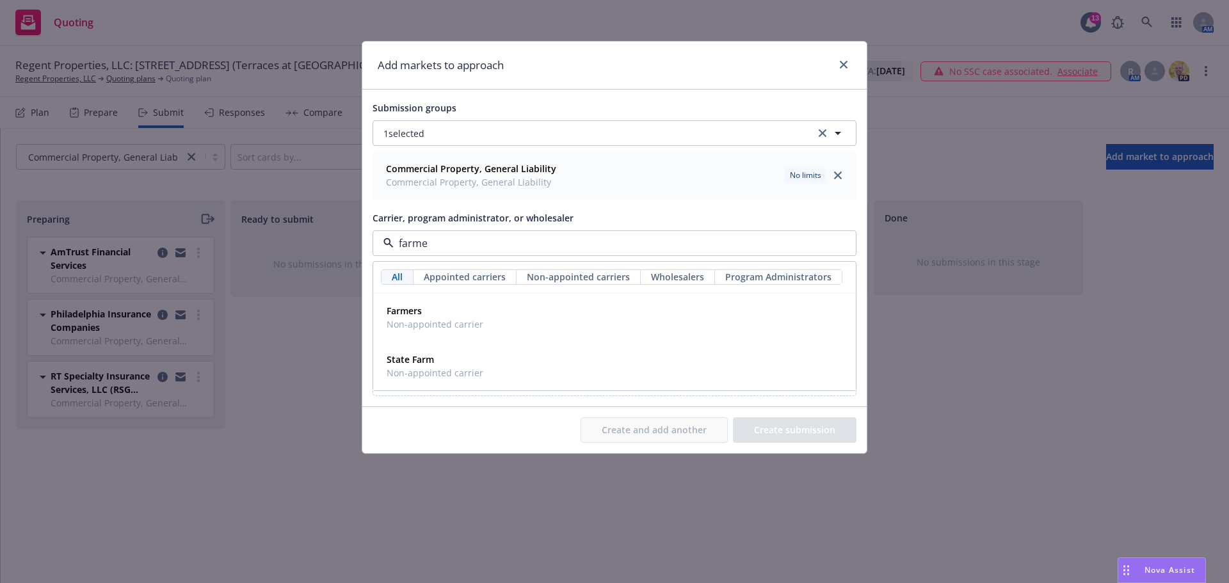
type input "farmer"
click at [442, 320] on span "Non-appointed carrier" at bounding box center [435, 323] width 97 height 13
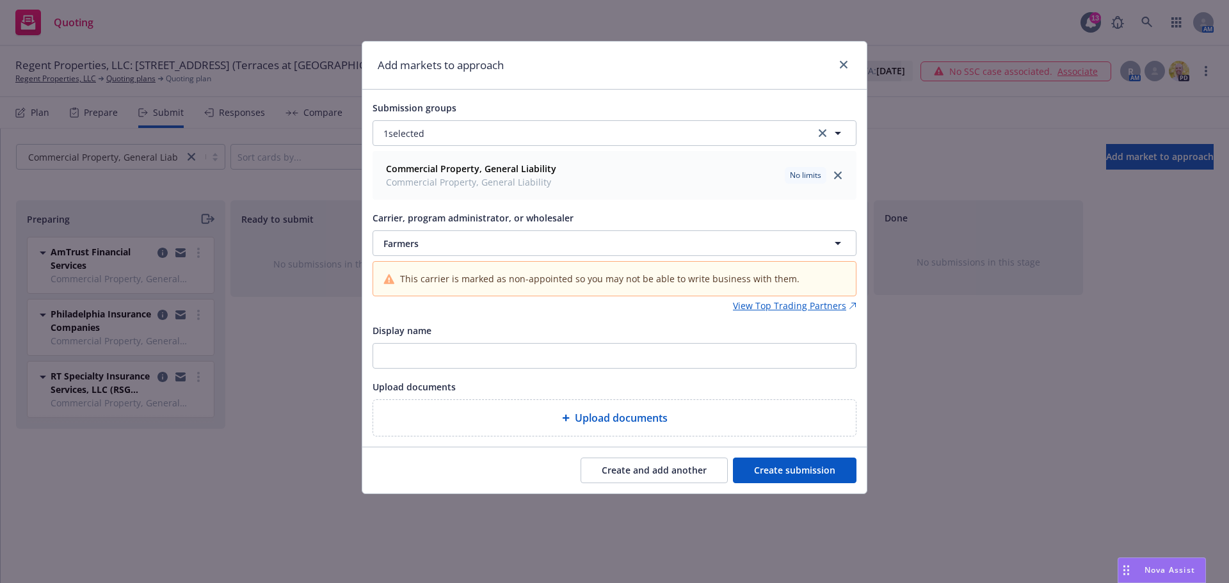
click at [659, 471] on button "Create and add another" at bounding box center [653, 471] width 147 height 26
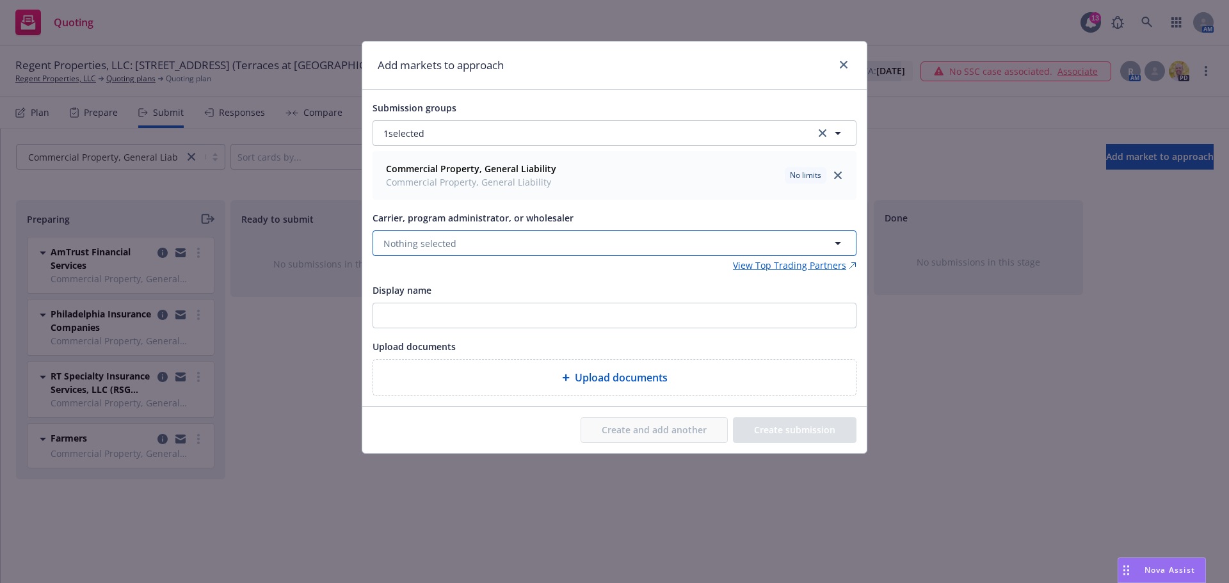
click at [467, 245] on button "Nothing selected" at bounding box center [614, 243] width 484 height 26
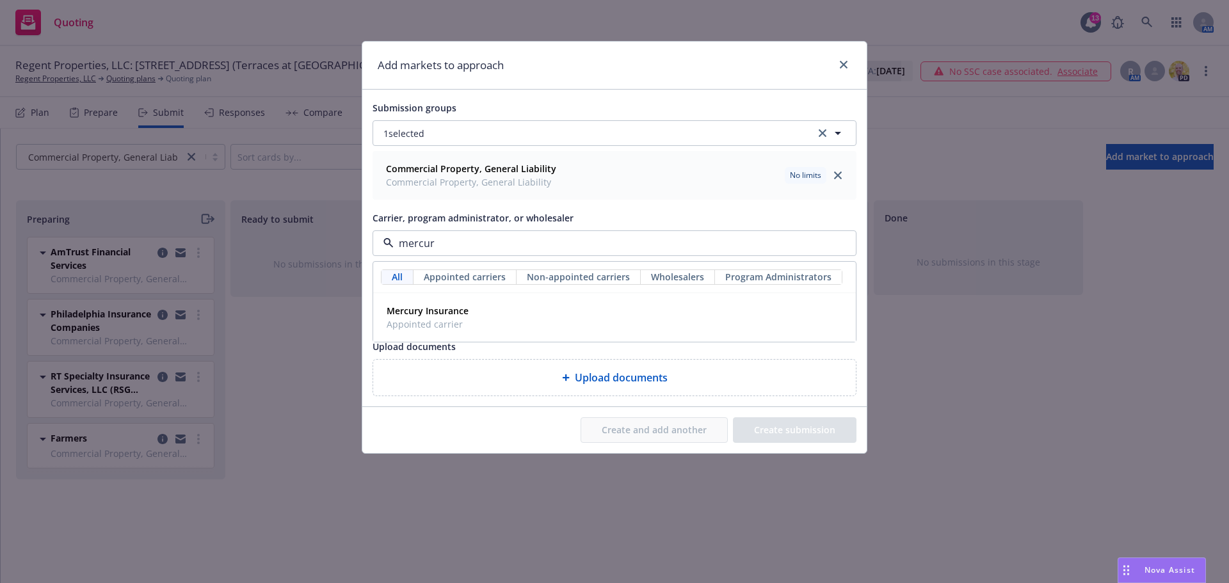
type input "mercury"
click at [432, 316] on strong "Mercury Insurance" at bounding box center [428, 311] width 82 height 12
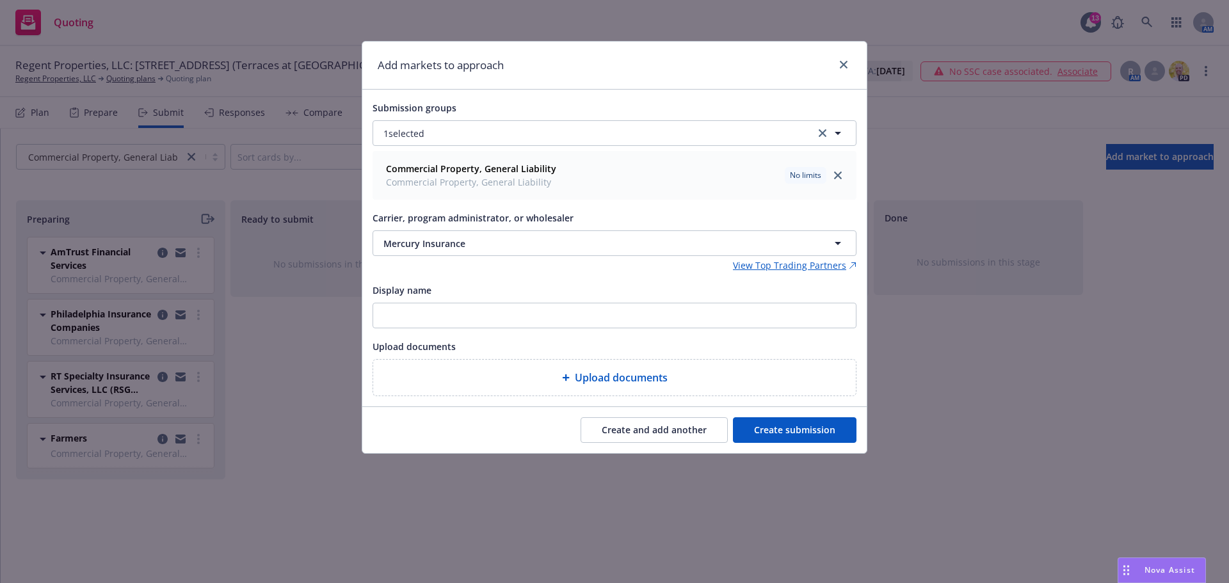
click at [655, 426] on button "Create and add another" at bounding box center [653, 430] width 147 height 26
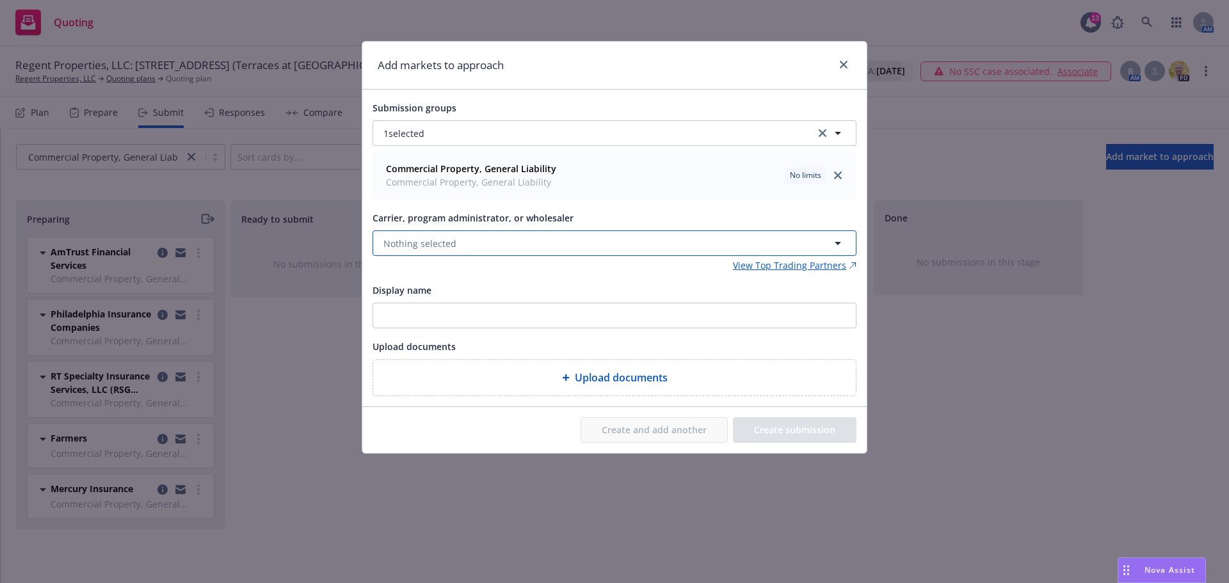
click at [455, 239] on button "Nothing selected" at bounding box center [614, 243] width 484 height 26
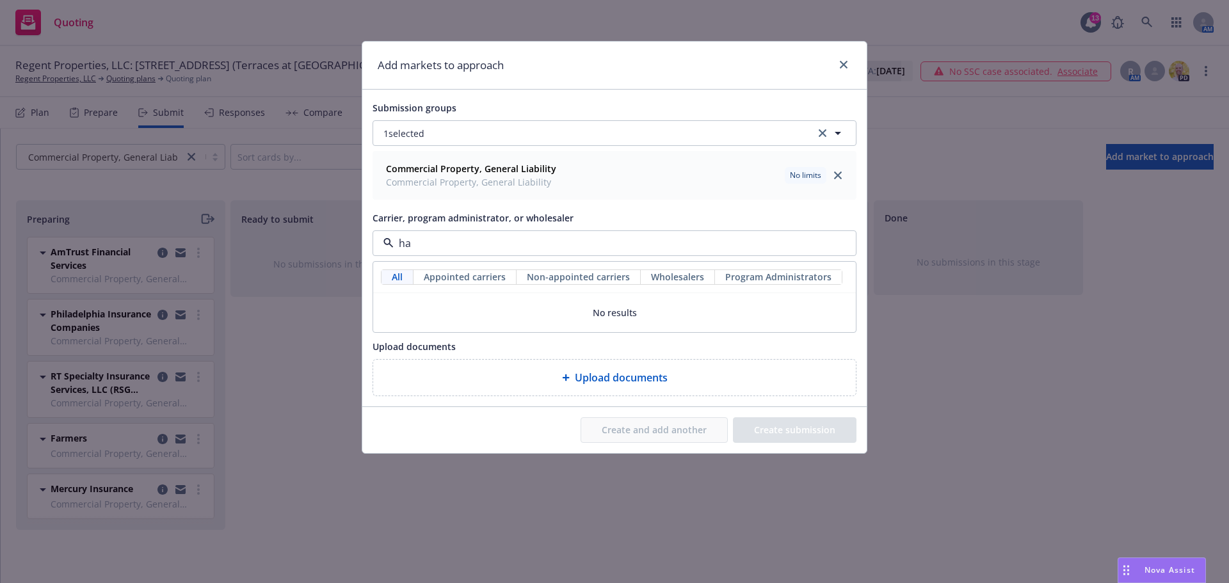
type input "h"
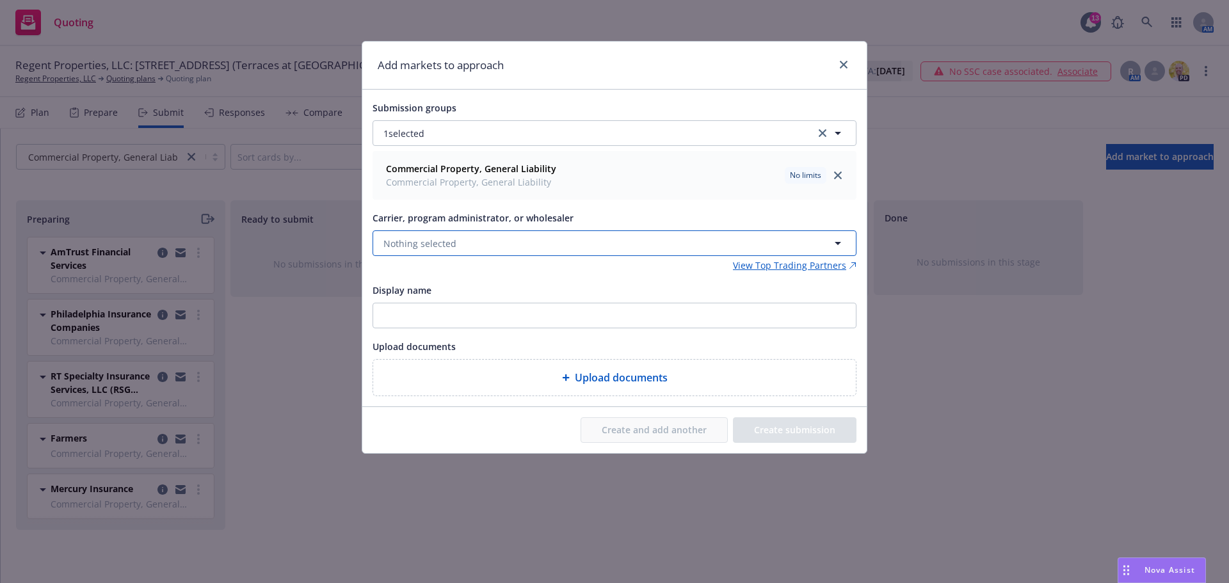
click at [493, 243] on button "Nothing selected" at bounding box center [614, 243] width 484 height 26
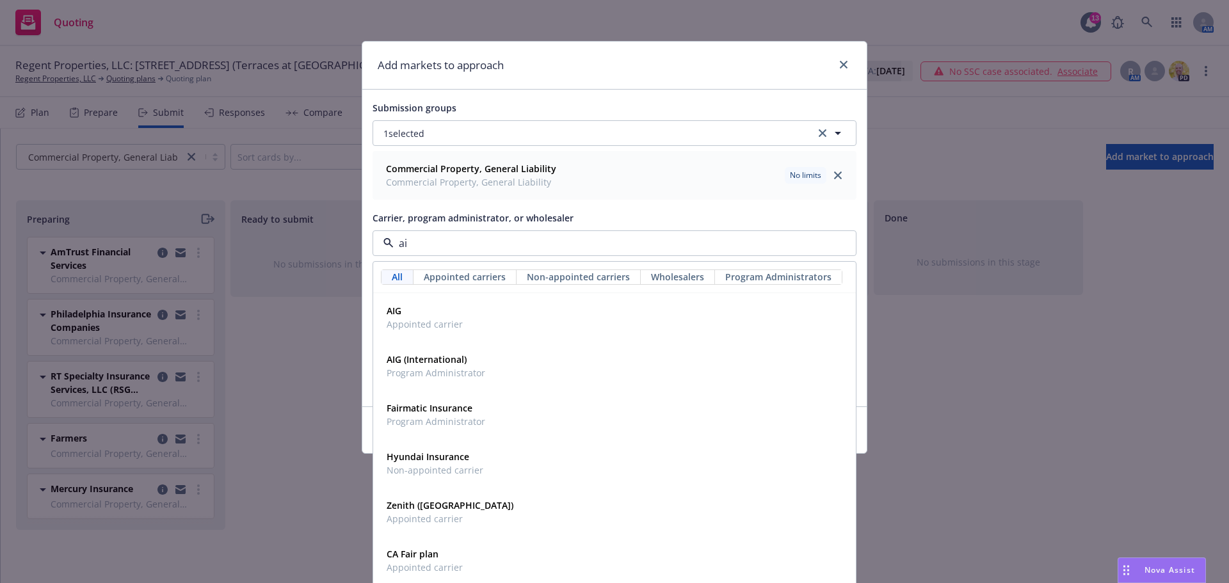
type input "a"
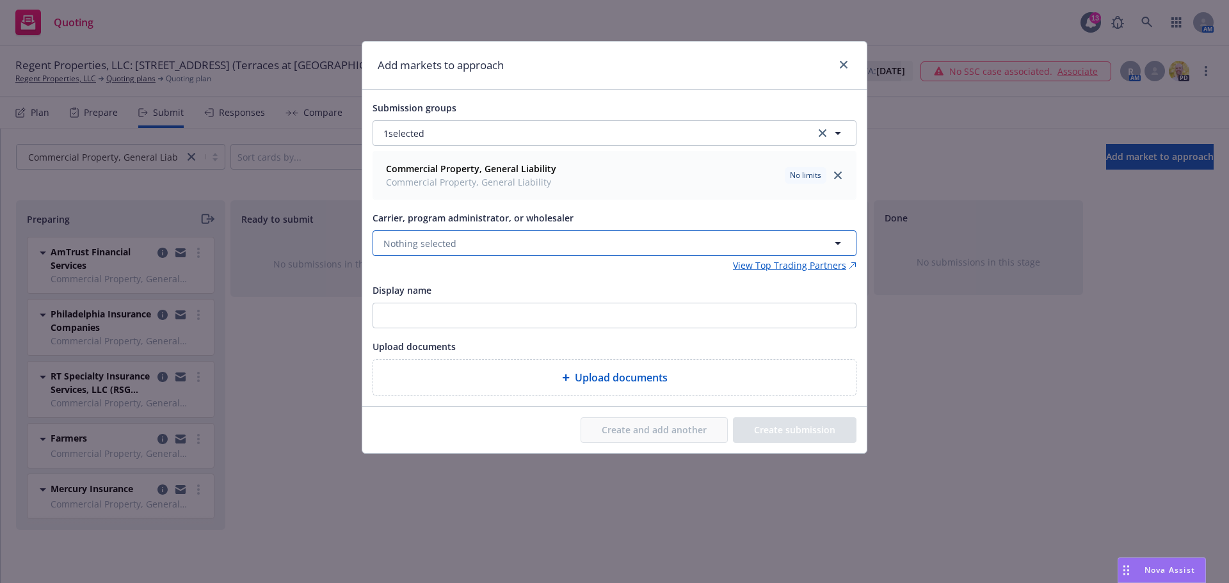
click at [479, 246] on button "Nothing selected" at bounding box center [614, 243] width 484 height 26
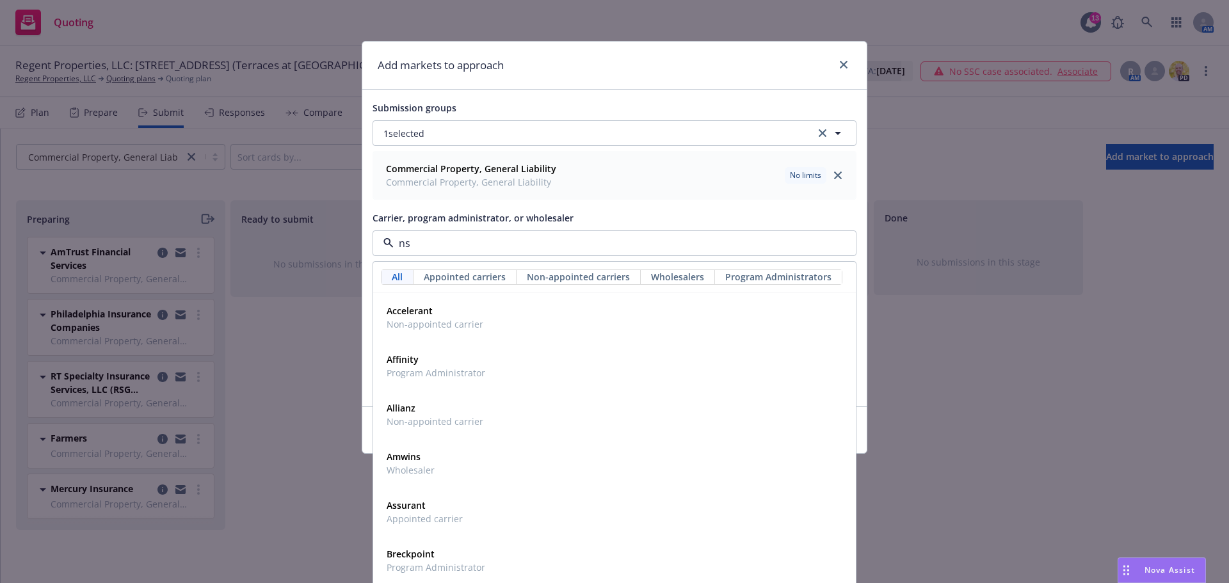
type input "nsm"
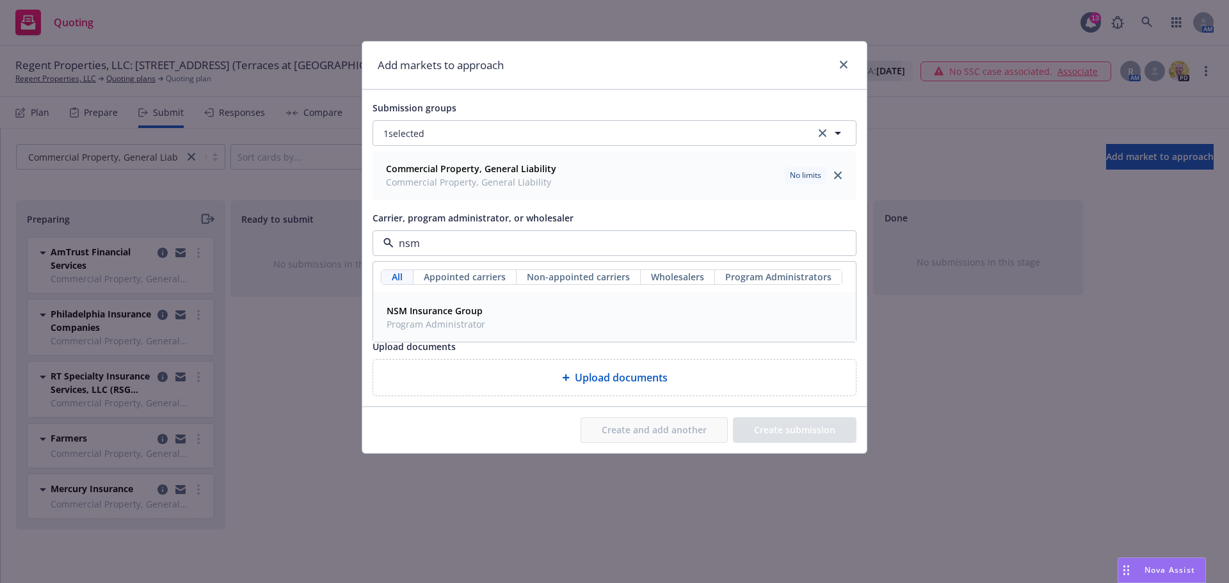
click at [466, 313] on strong "NSM Insurance Group" at bounding box center [435, 311] width 96 height 12
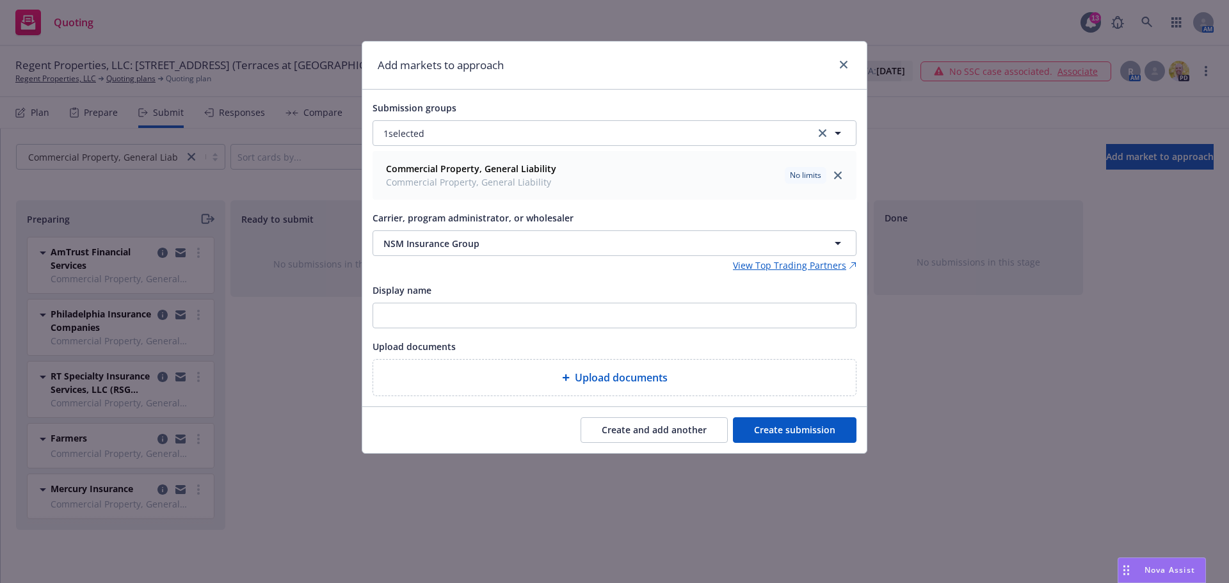
click at [682, 428] on button "Create and add another" at bounding box center [653, 430] width 147 height 26
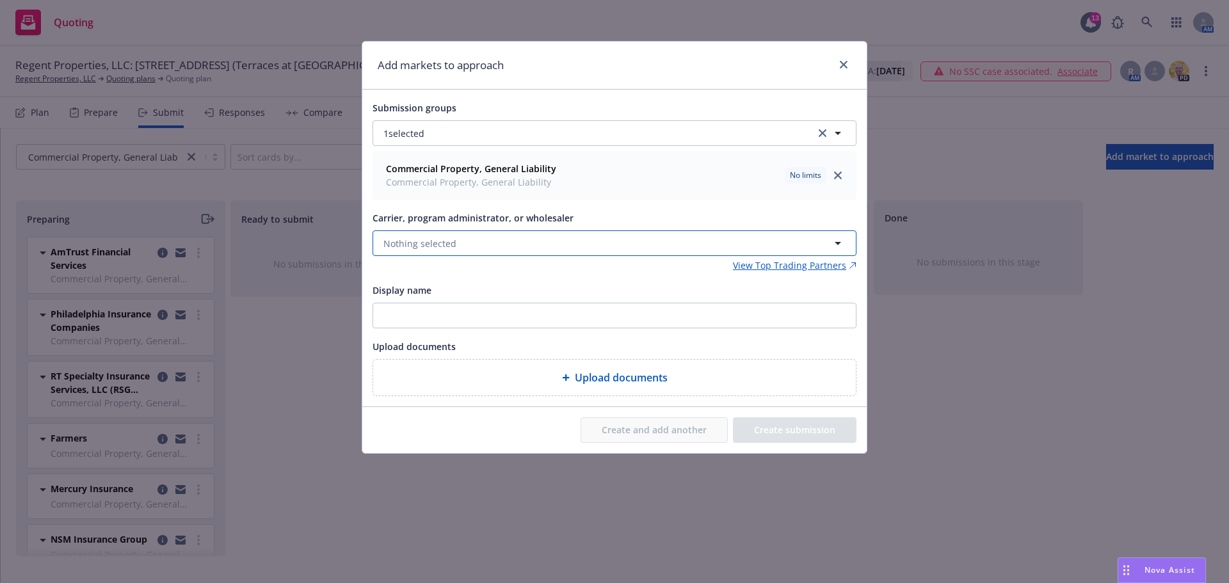
click at [419, 246] on span "Nothing selected" at bounding box center [419, 243] width 73 height 13
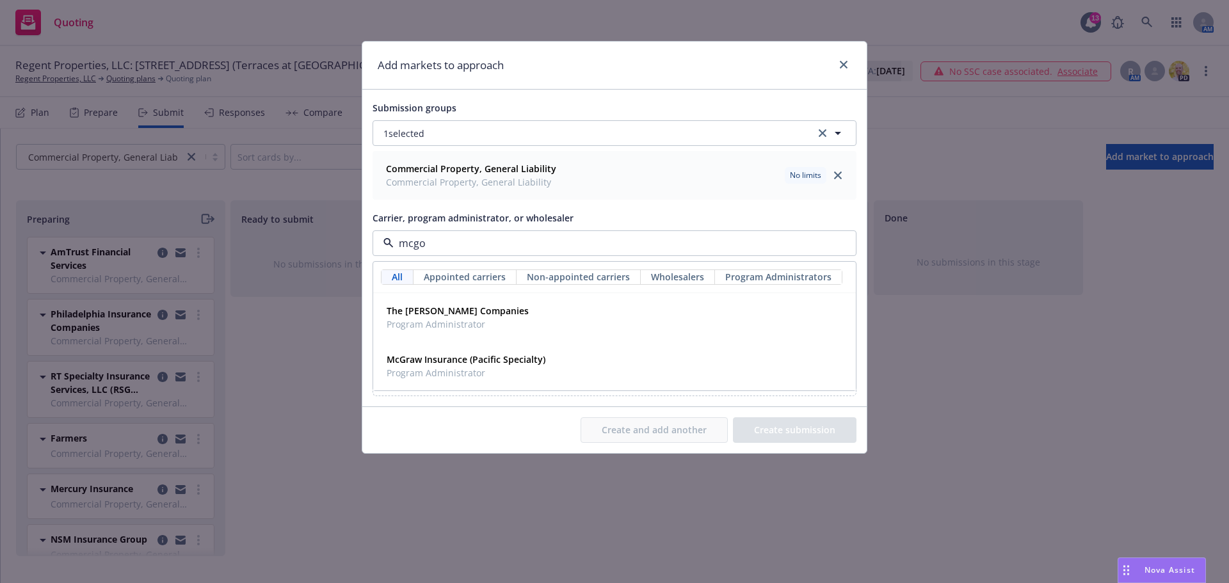
type input "mcgow"
click at [460, 322] on span "Program Administrator" at bounding box center [458, 323] width 142 height 13
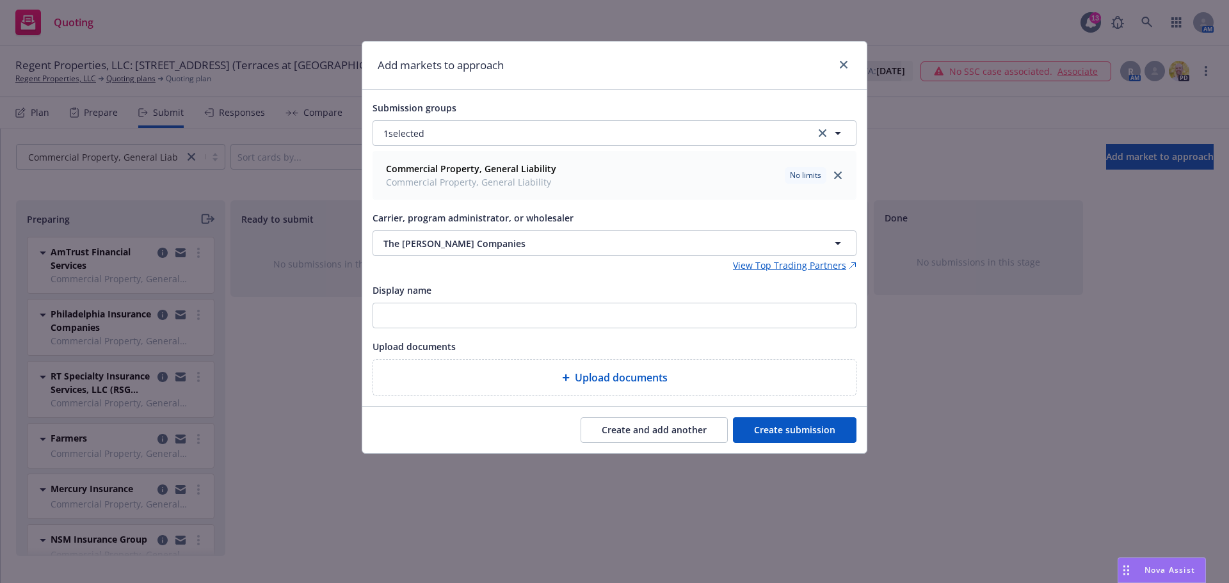
click at [630, 431] on button "Create and add another" at bounding box center [653, 430] width 147 height 26
click at [534, 251] on button "Nothing selected" at bounding box center [614, 243] width 484 height 26
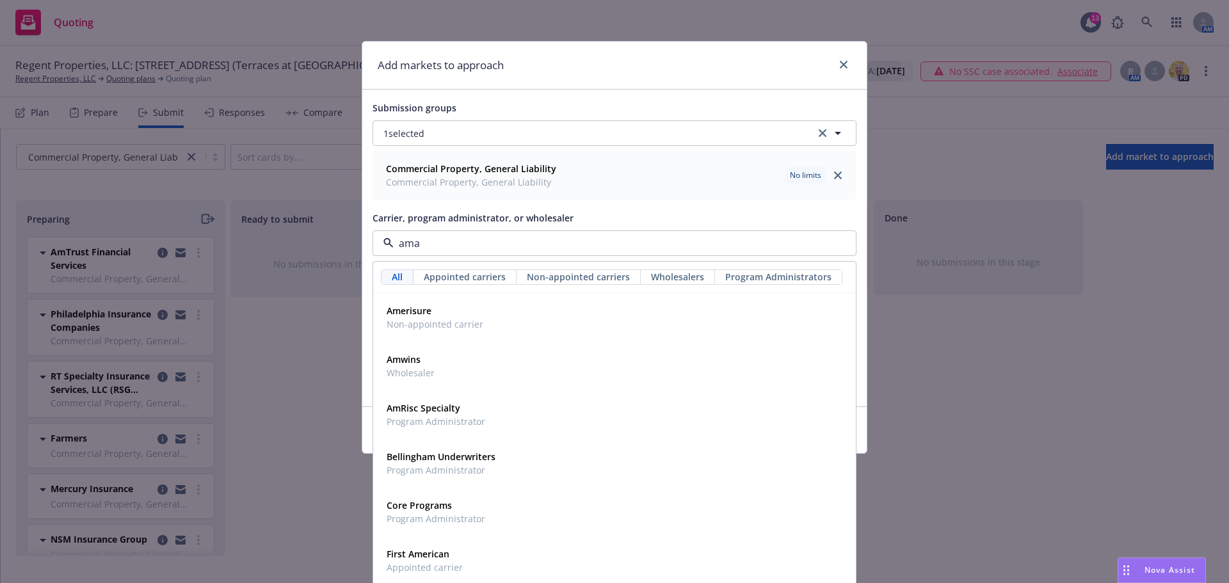
type input "amal"
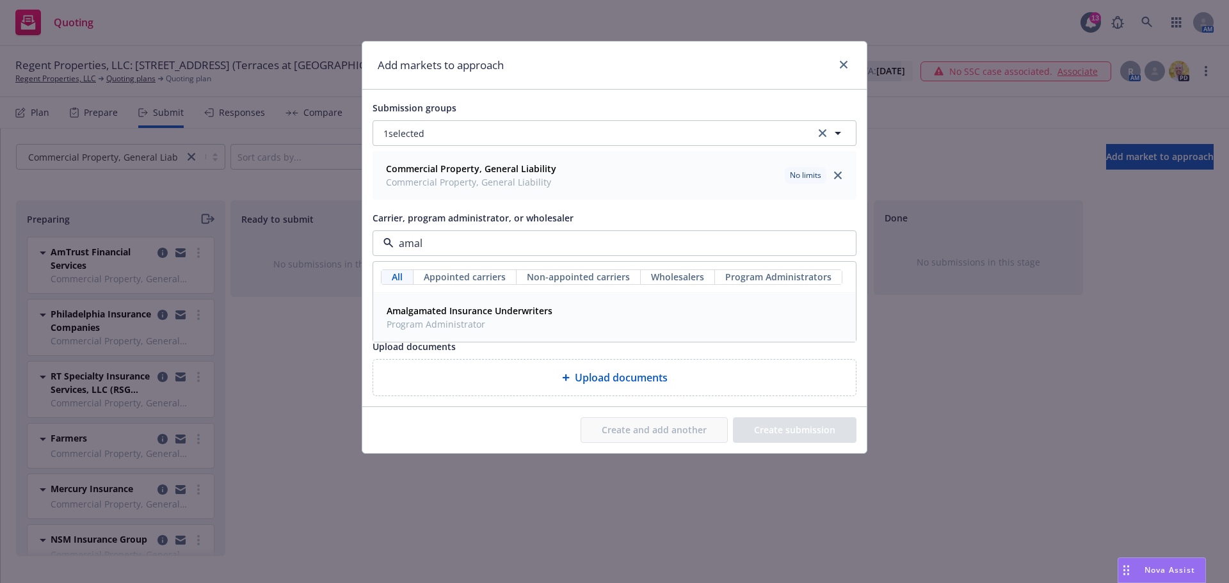
click at [491, 315] on strong "Amalgamated Insurance Underwriters" at bounding box center [470, 311] width 166 height 12
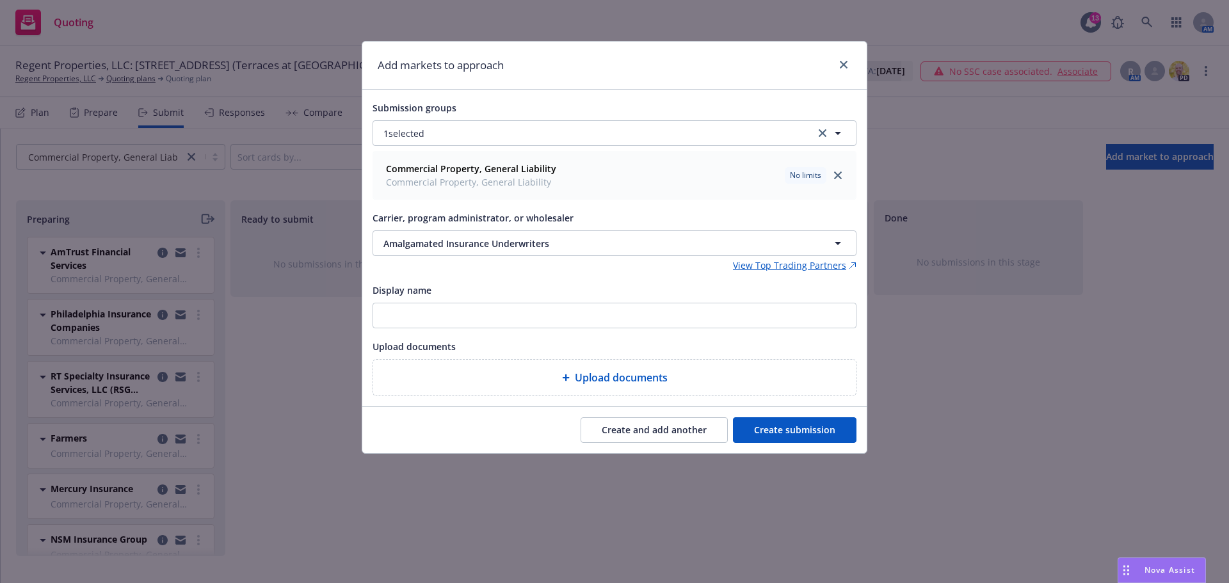
click at [819, 433] on button "Create submission" at bounding box center [795, 430] width 124 height 26
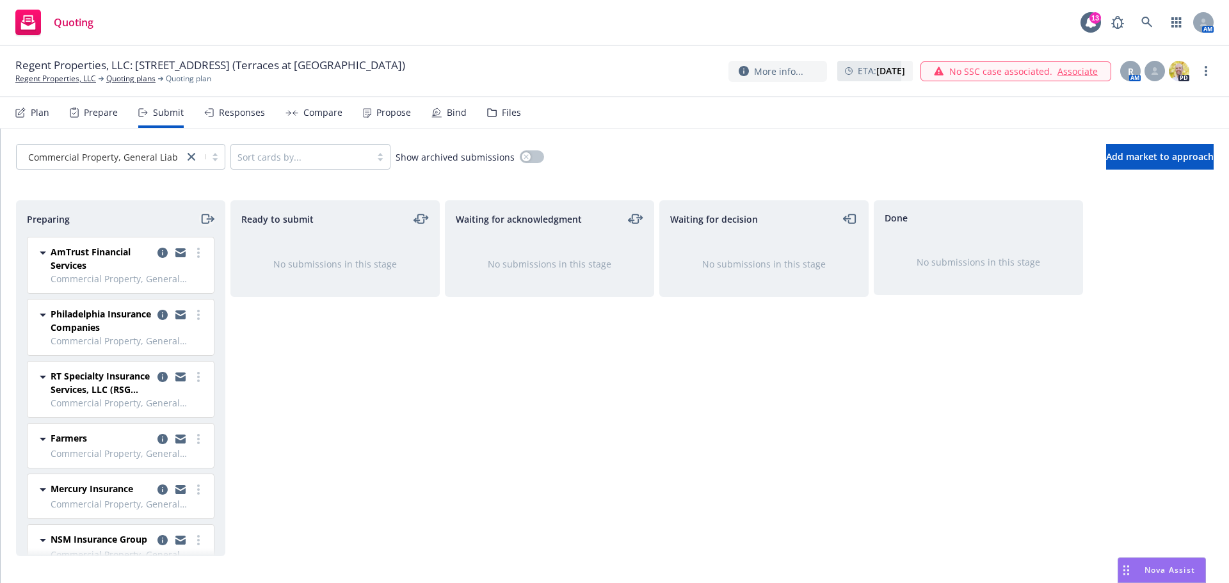
click at [207, 223] on icon "moveRight" at bounding box center [205, 218] width 7 height 9
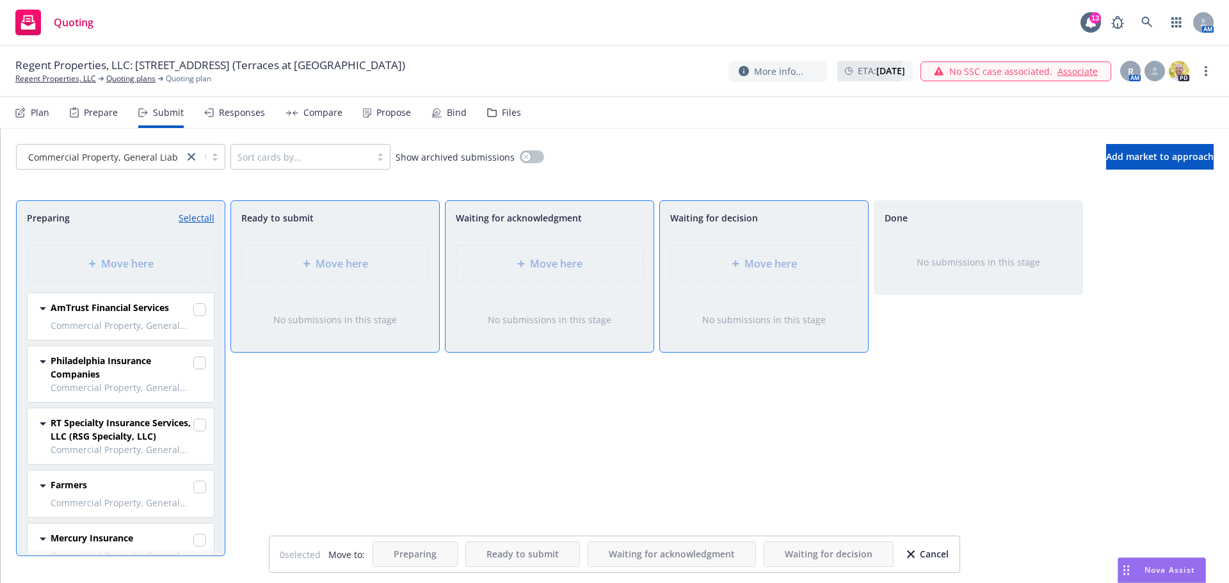
click at [200, 214] on link "Select all" at bounding box center [197, 217] width 36 height 13
checkbox input "true"
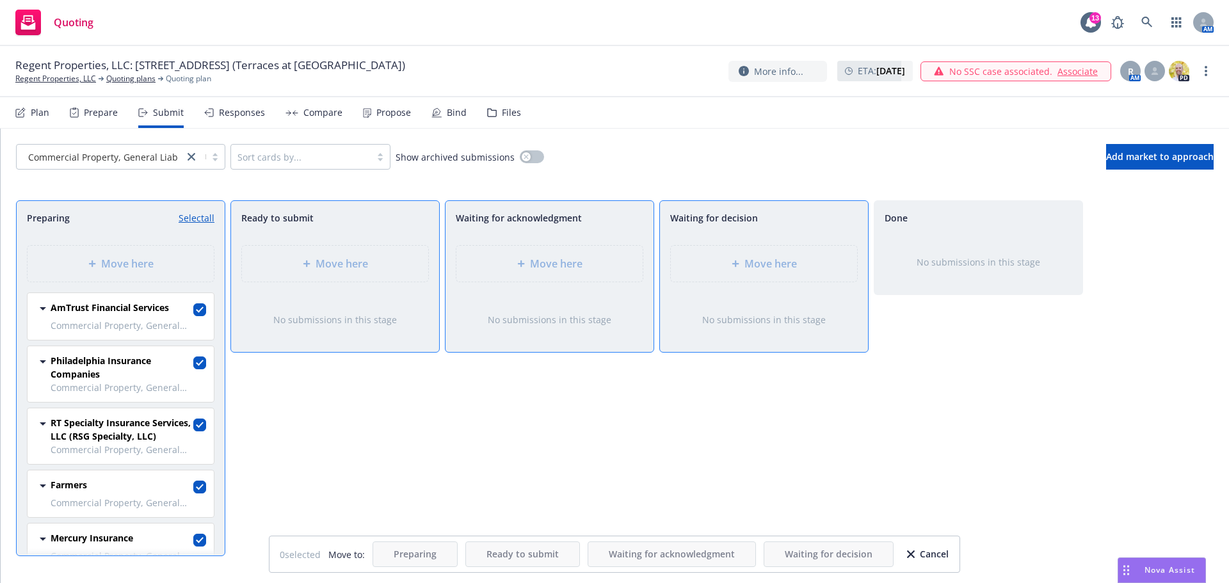
checkbox input "true"
click at [564, 265] on span "Move here" at bounding box center [556, 263] width 52 height 15
